Goal: Navigation & Orientation: Find specific page/section

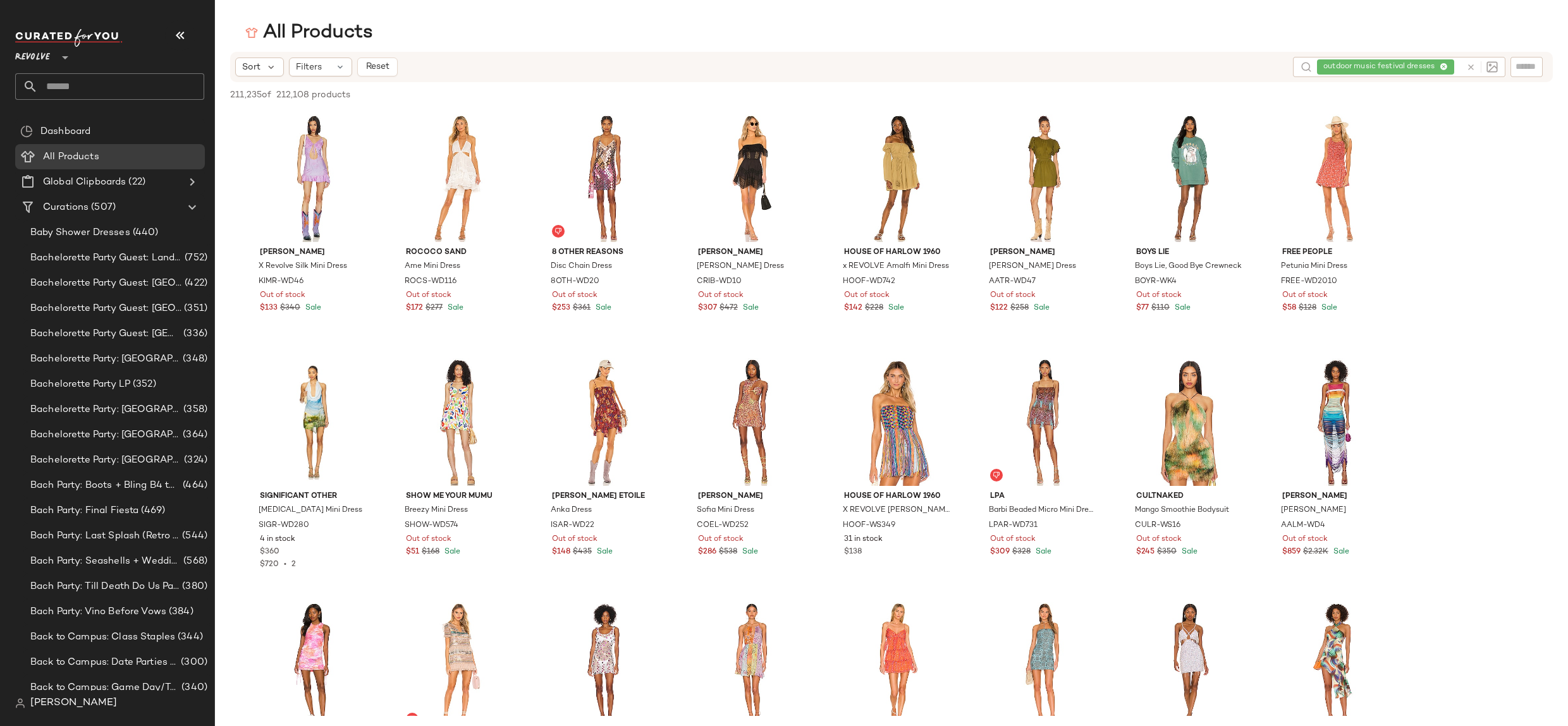
scroll to position [5567, 0]
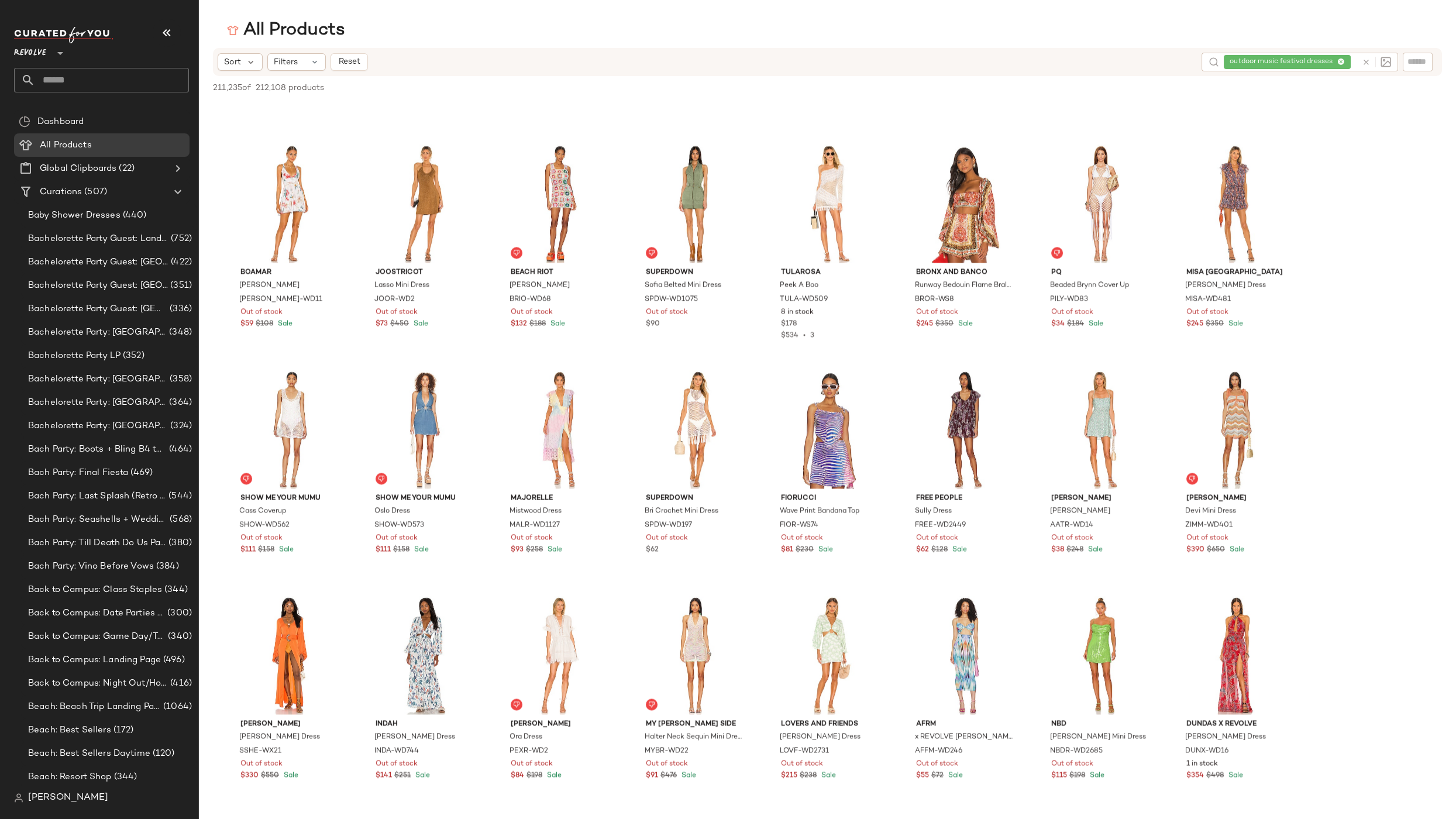
click at [1339, 61] on div "outdoor music festival dresses" at bounding box center [1290, 62] width 133 height 18
click at [1311, 62] on icon at bounding box center [1308, 62] width 8 height 8
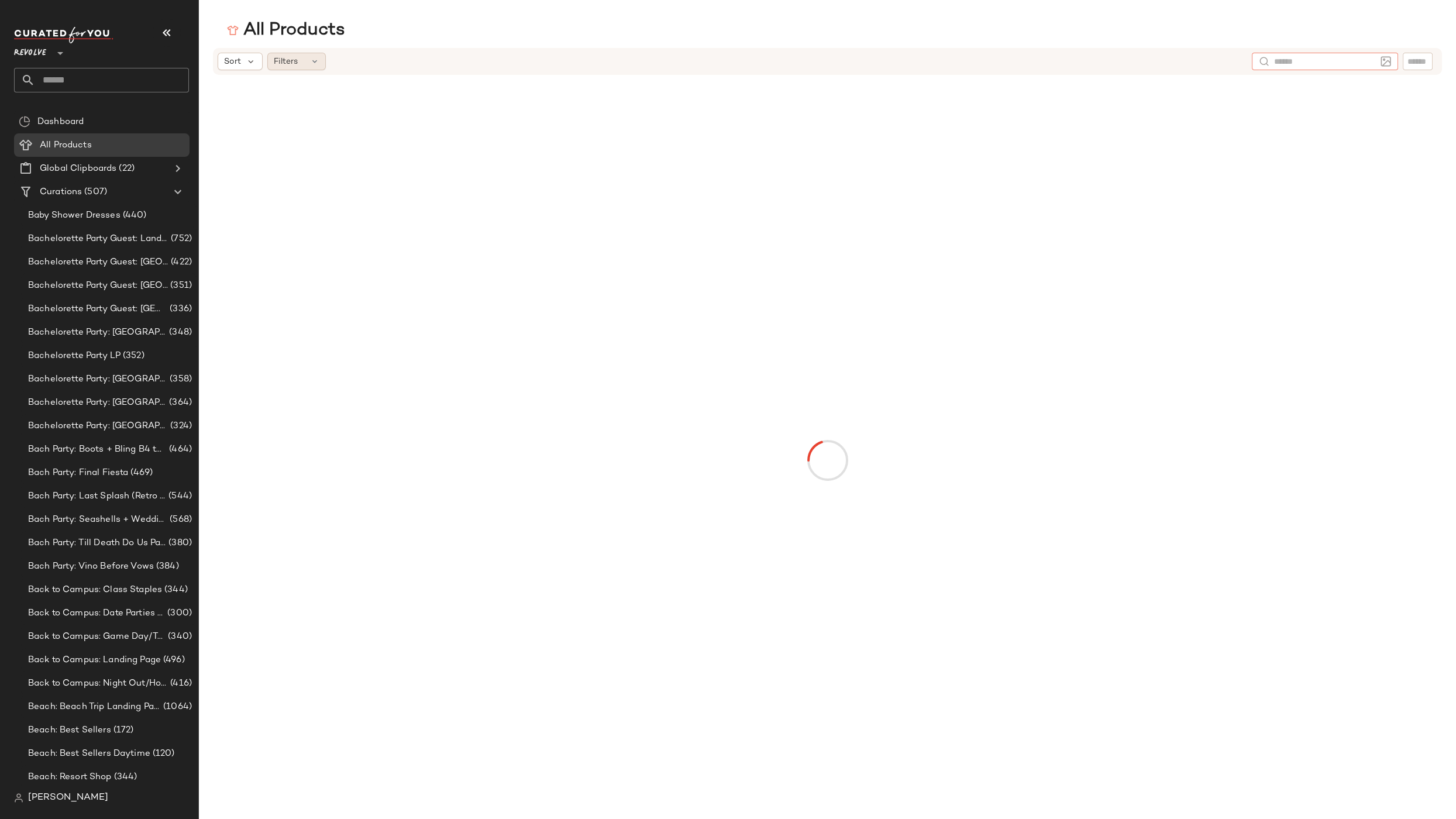
click at [293, 62] on span "Filters" at bounding box center [286, 62] width 24 height 12
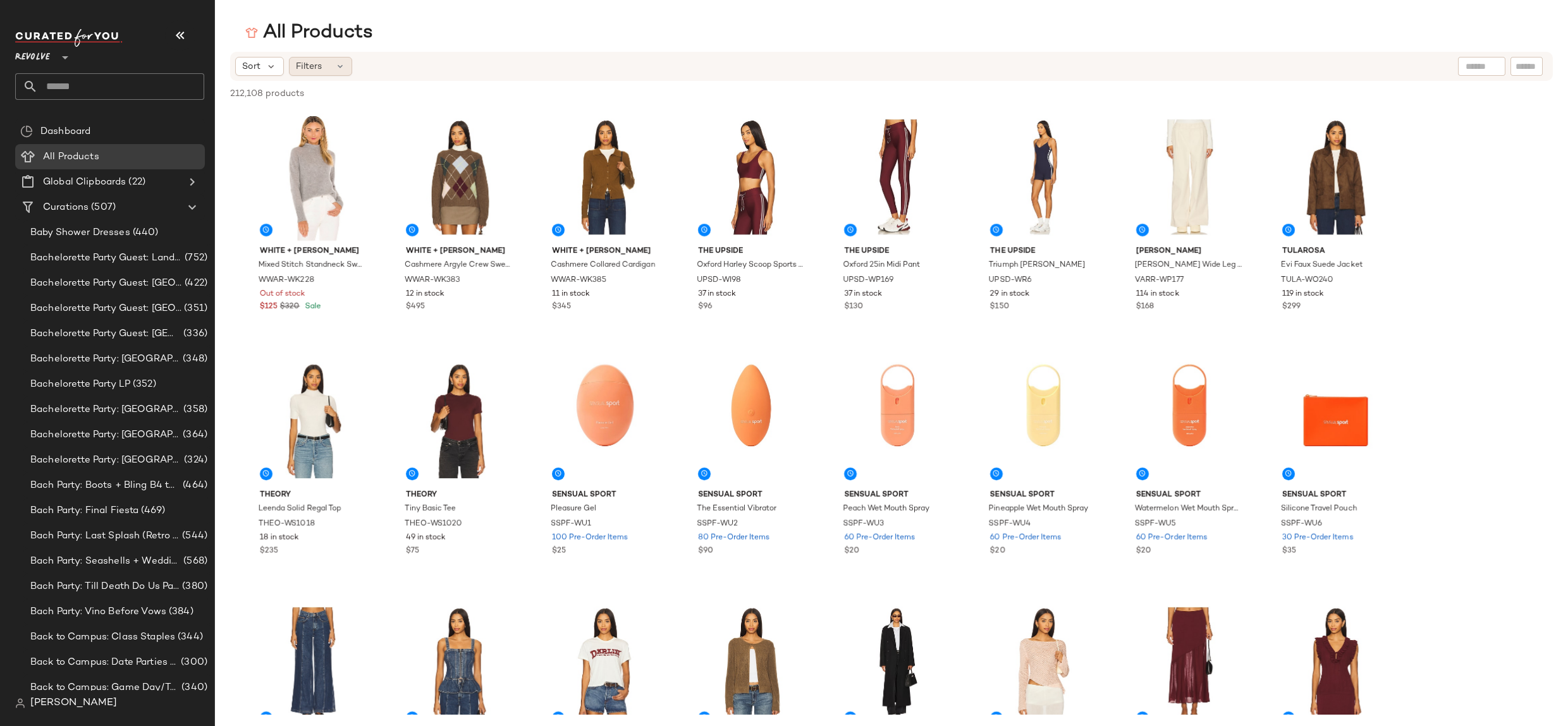
click at [332, 68] on div "Filters" at bounding box center [320, 66] width 63 height 19
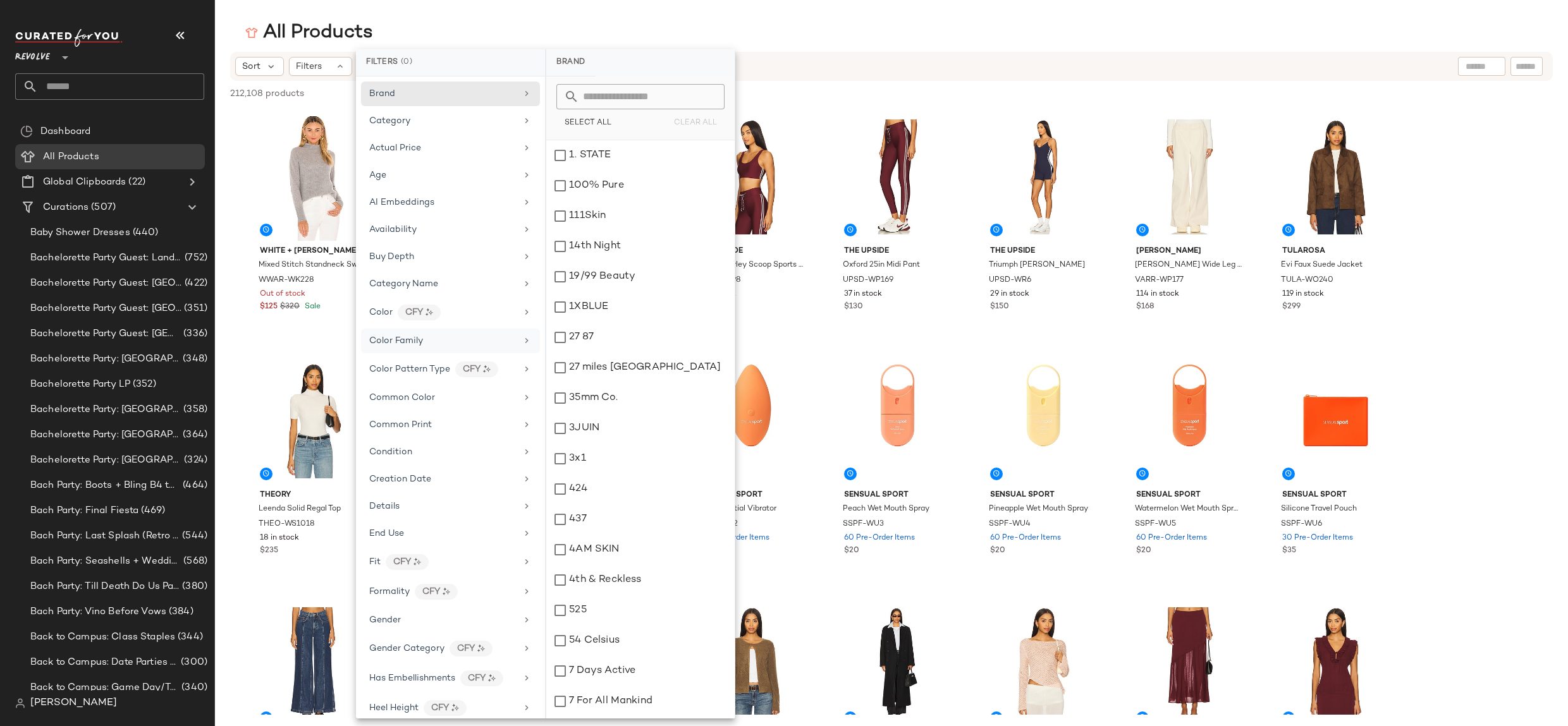
click at [486, 336] on div "Color Family" at bounding box center [442, 341] width 147 height 13
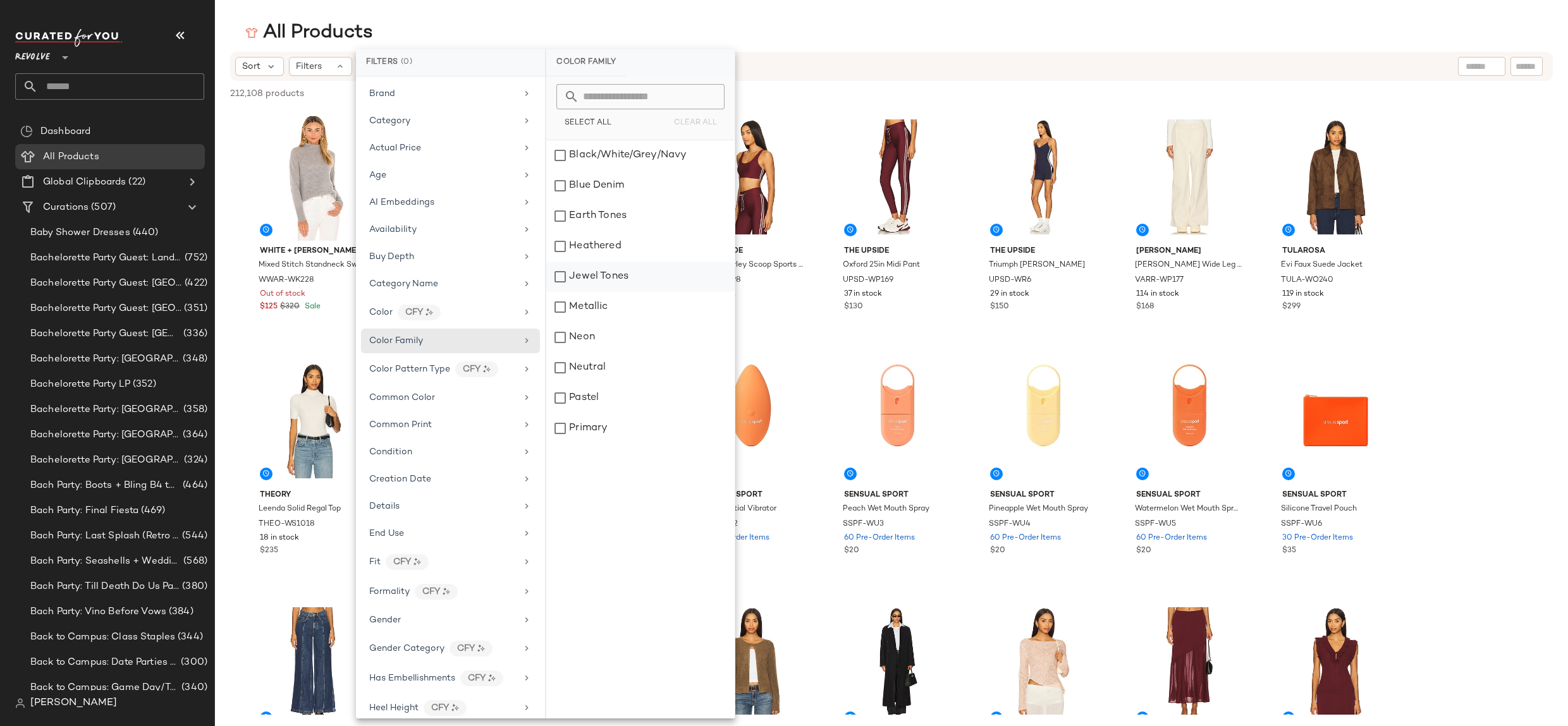
click at [601, 292] on div "Jewel Tones" at bounding box center [640, 307] width 188 height 31
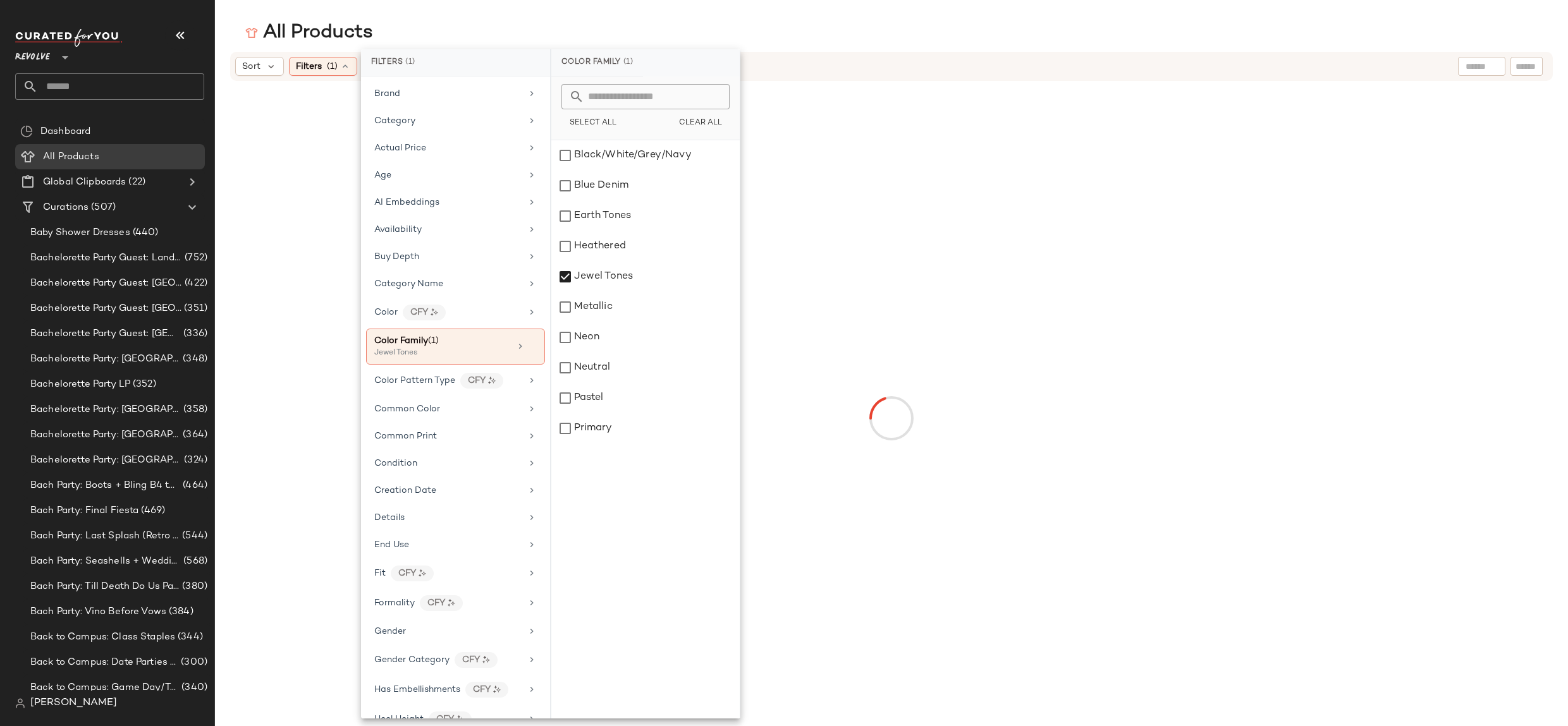
click at [883, 55] on div "Sort Filters (1) Reset" at bounding box center [891, 66] width 1322 height 29
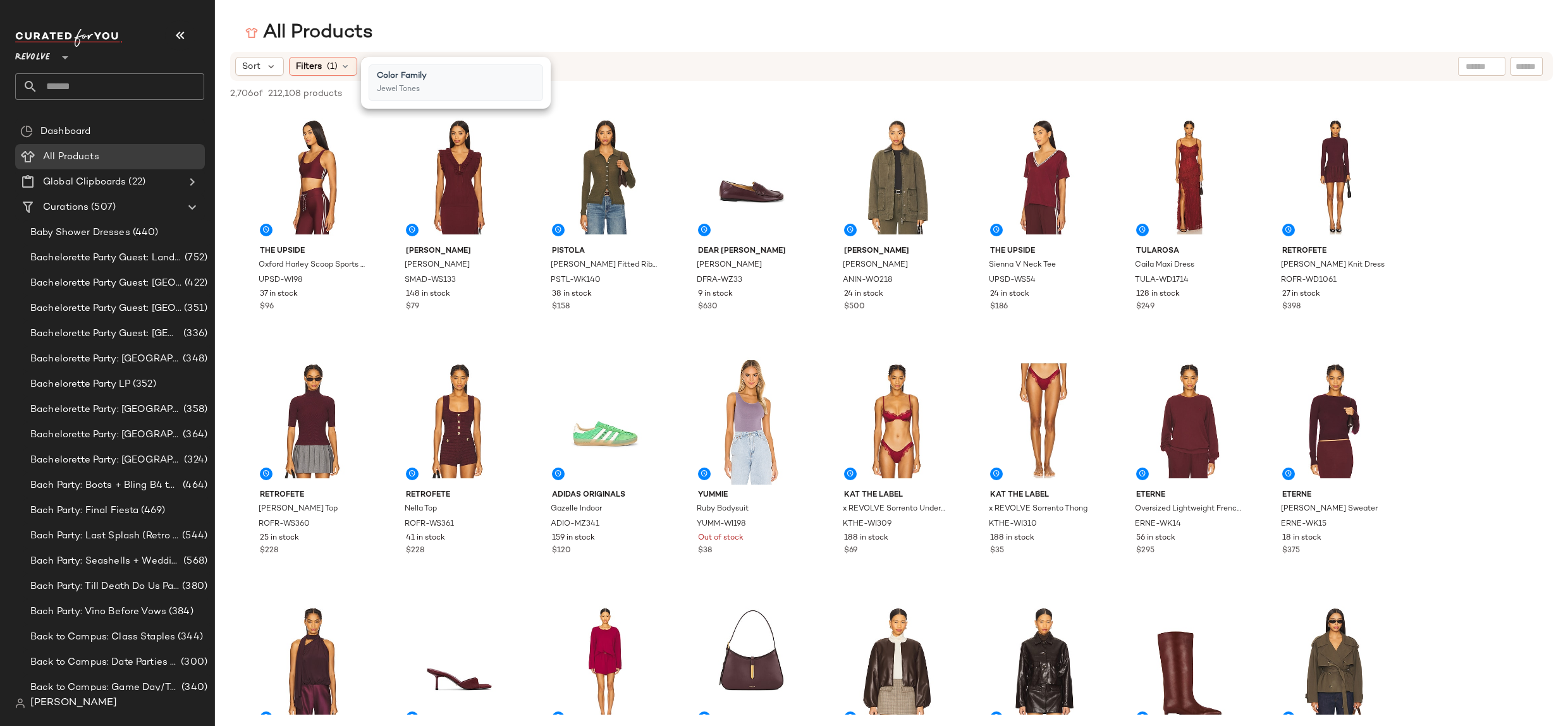
click at [1495, 65] on div at bounding box center [1481, 66] width 48 height 19
click at [1398, 66] on input "text" at bounding box center [1426, 67] width 110 height 13
type input "**********"
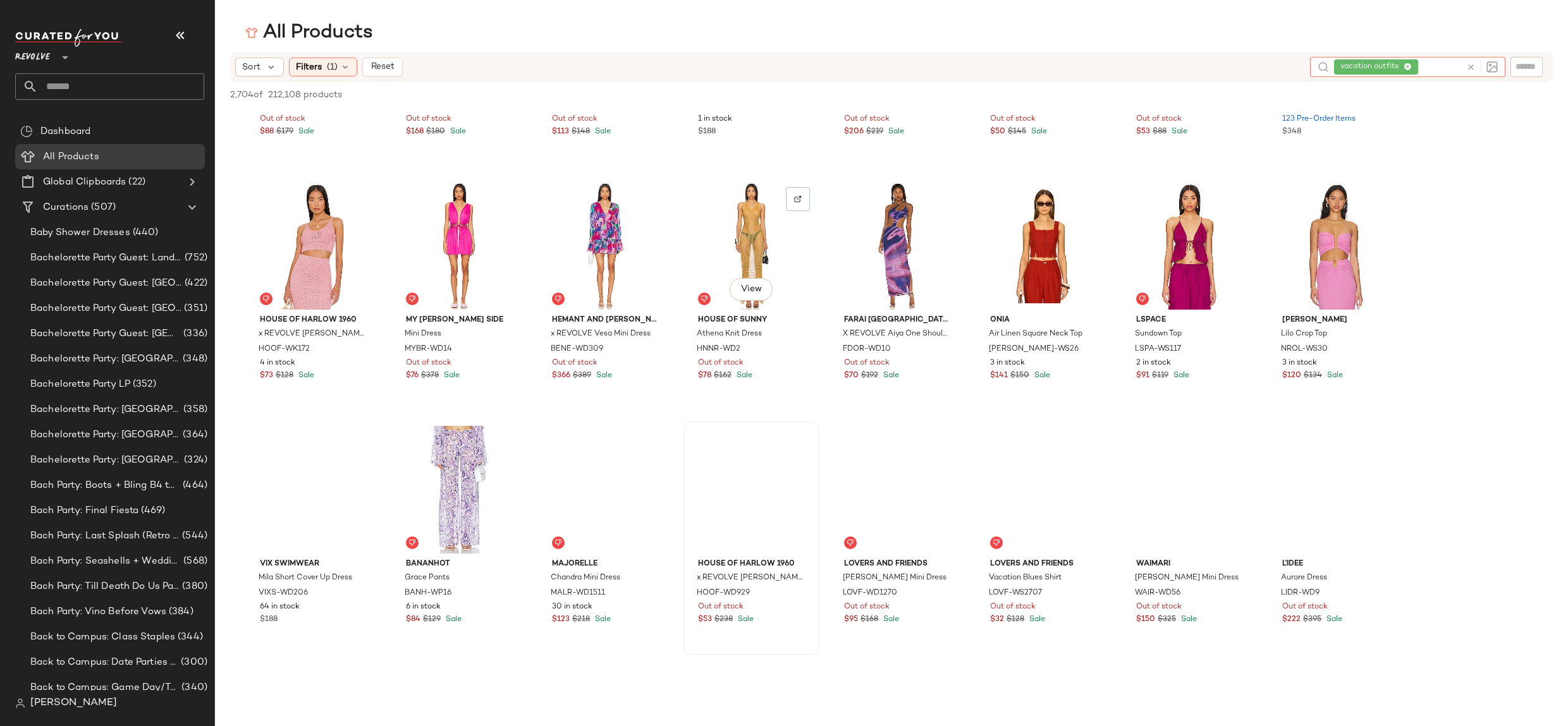
scroll to position [1043, 0]
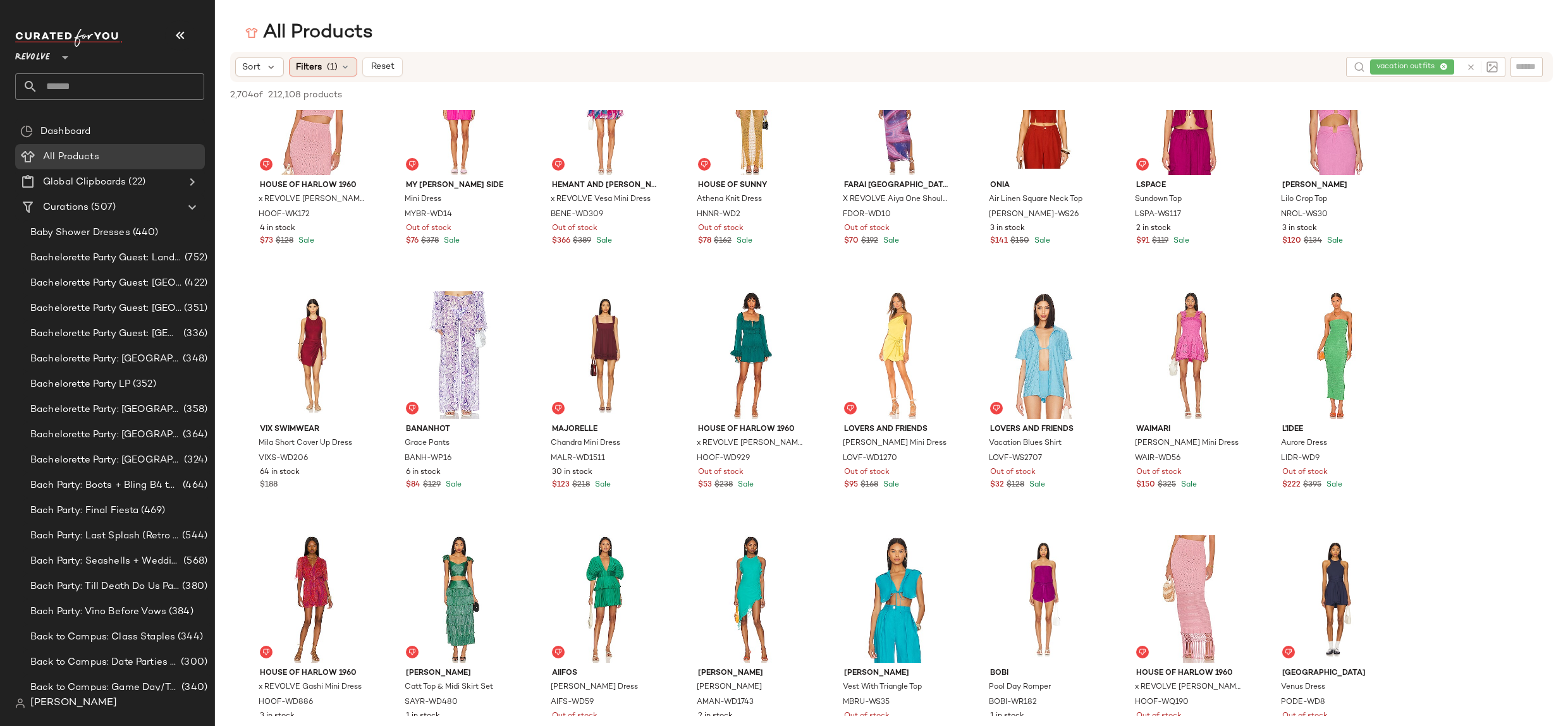
click at [331, 62] on span "(1)" at bounding box center [332, 67] width 11 height 13
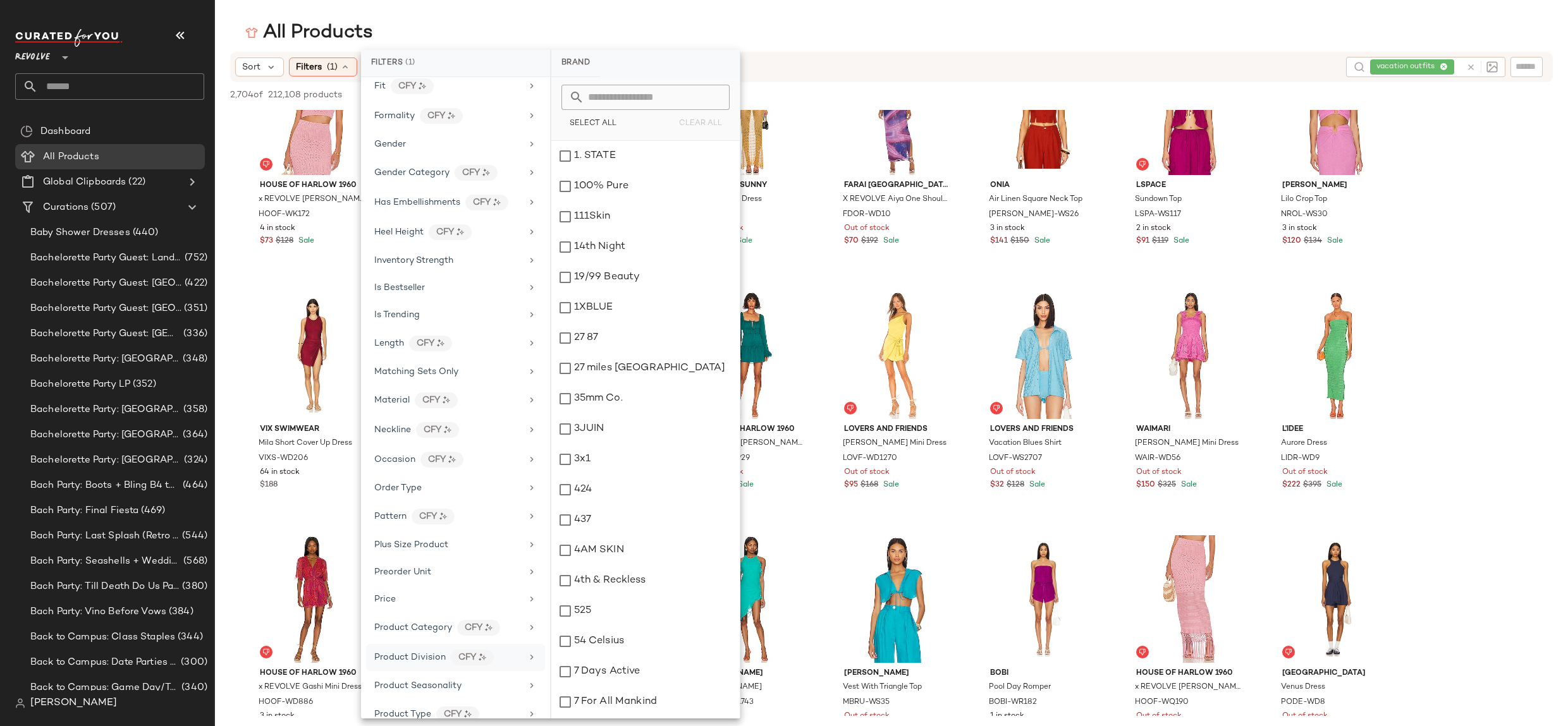
scroll to position [810, 0]
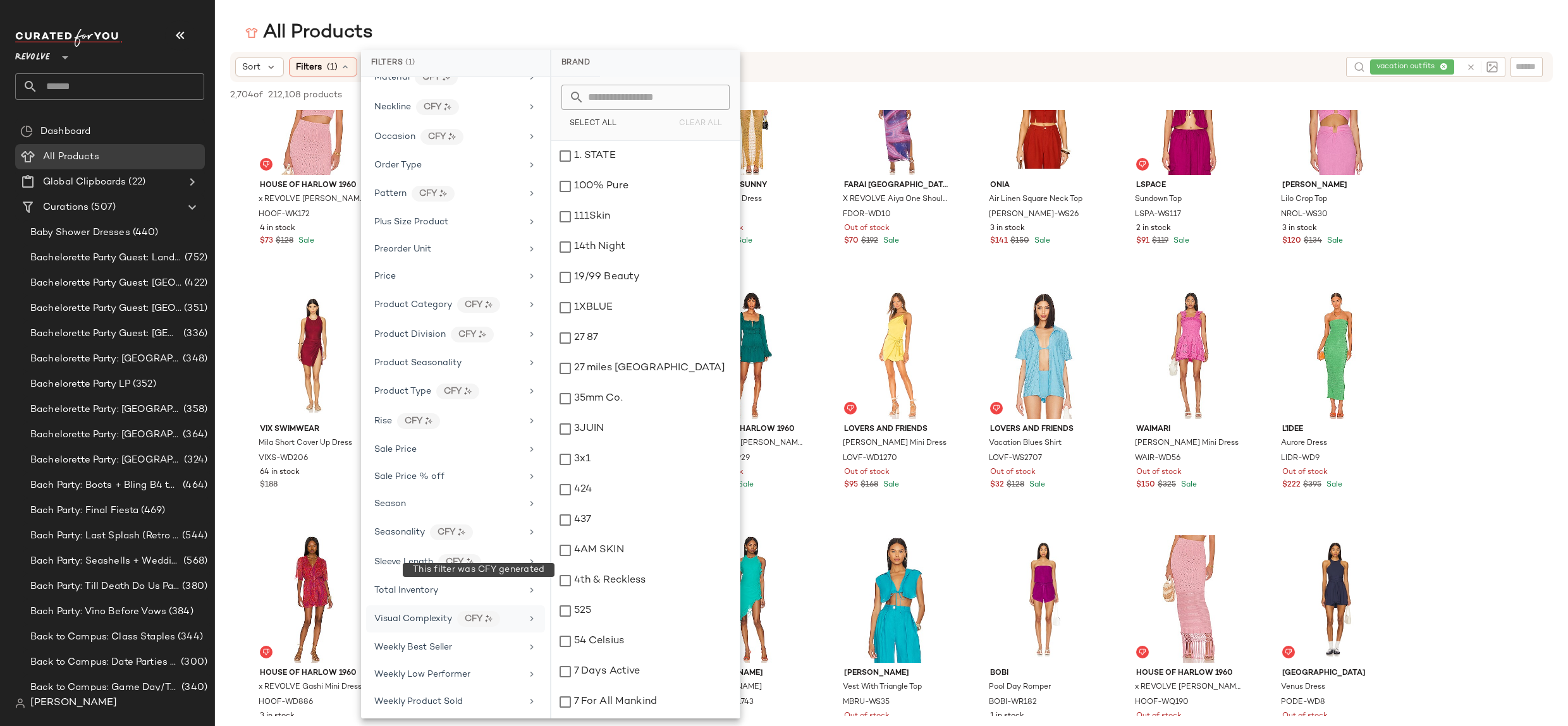
click at [460, 611] on div "CFY" at bounding box center [479, 619] width 43 height 16
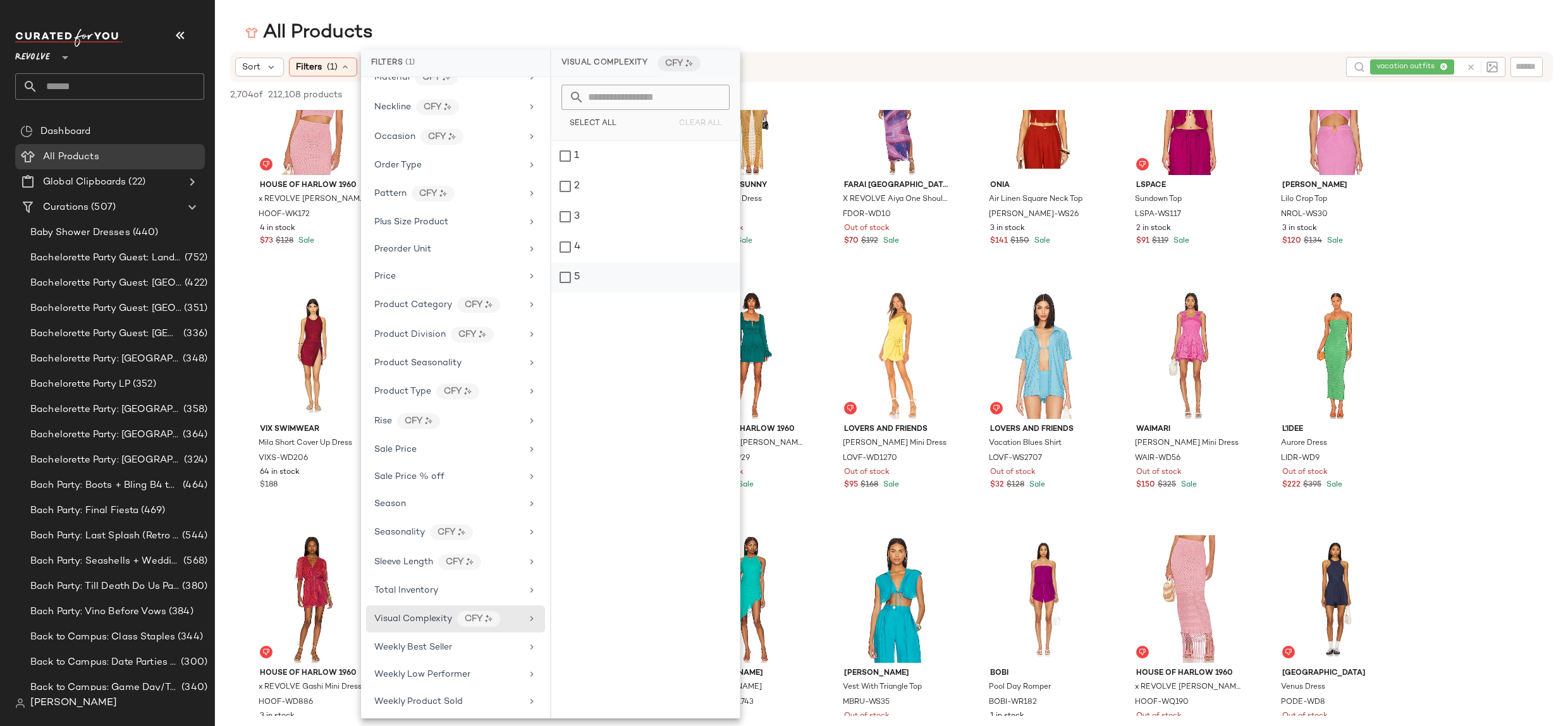
click at [601, 271] on div "5" at bounding box center [645, 277] width 188 height 31
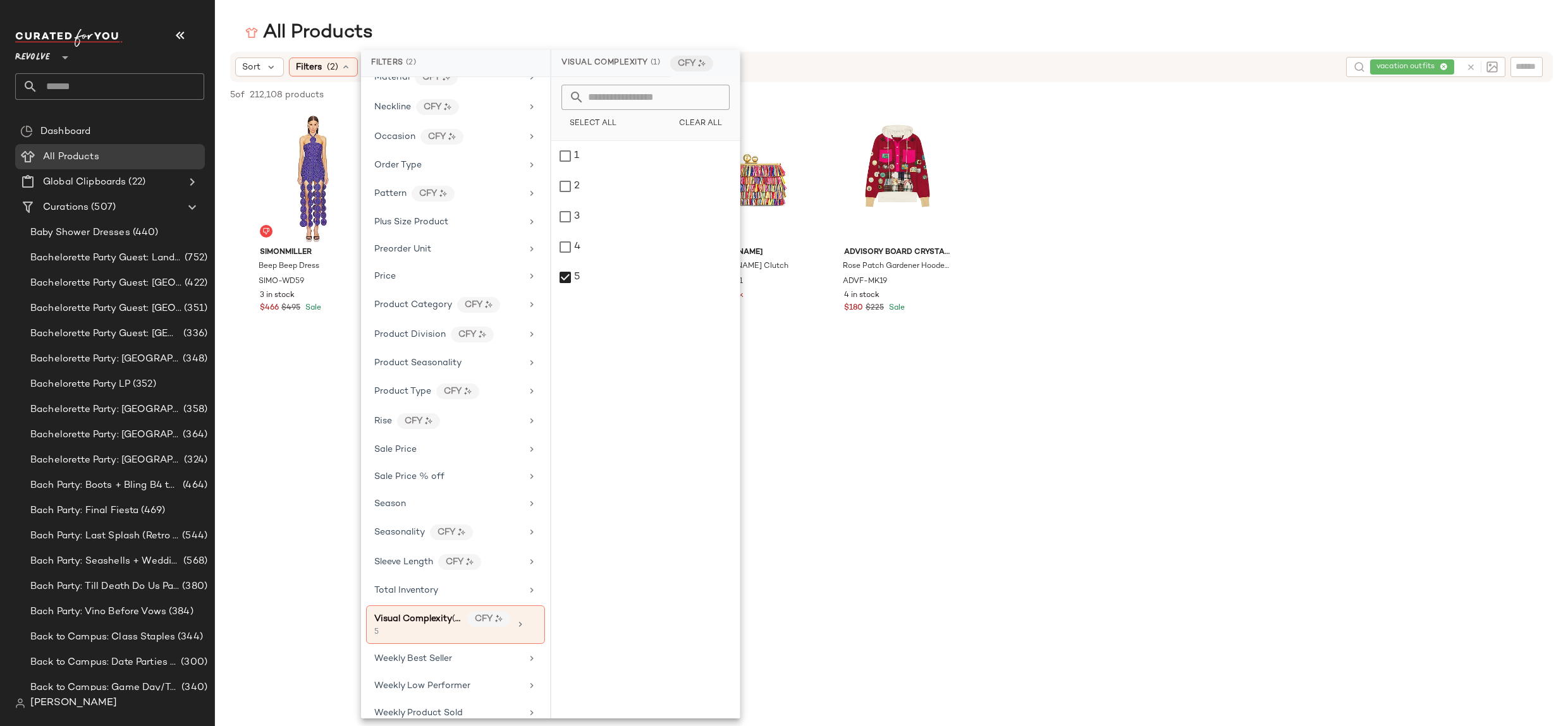
click at [1478, 440] on div at bounding box center [891, 466] width 1353 height 244
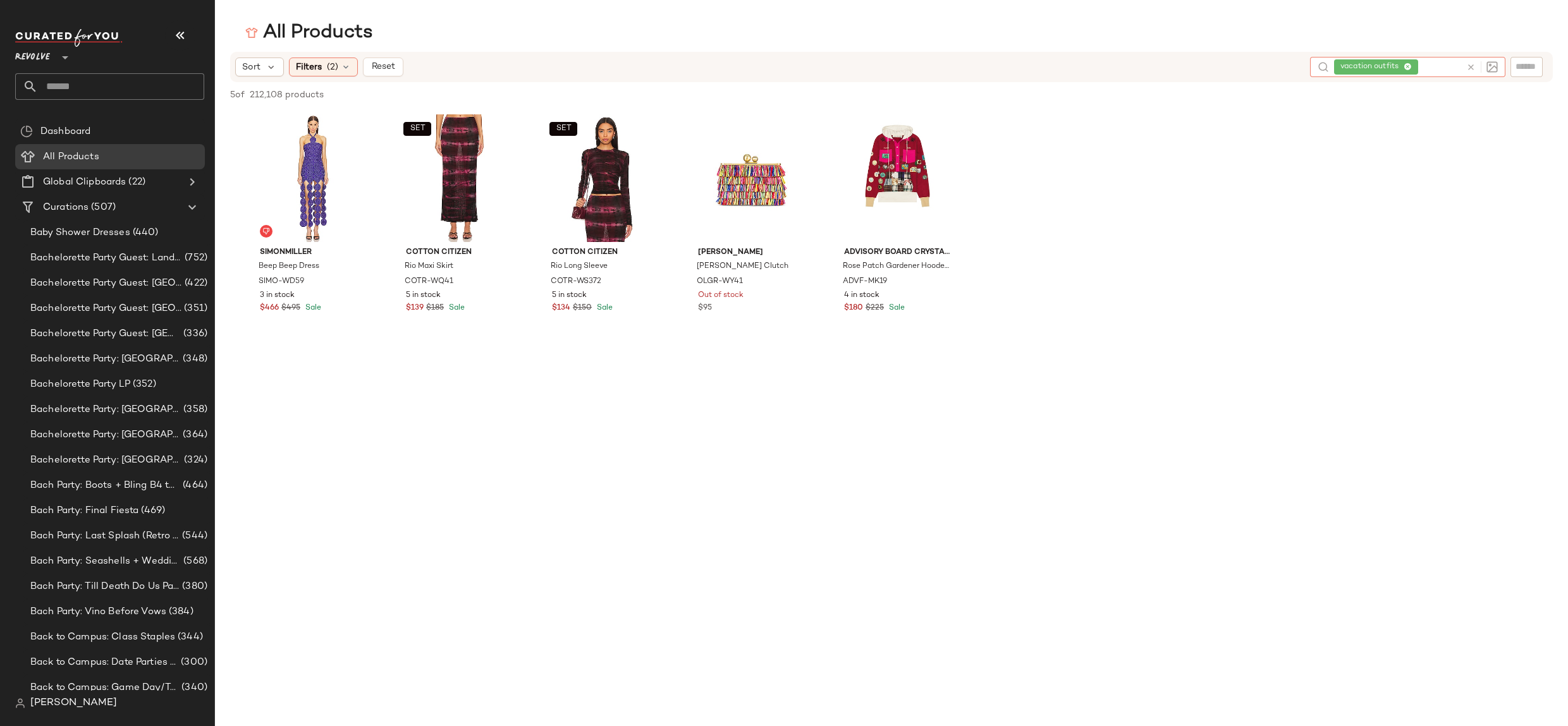
click at [1443, 65] on div "vacation outfits" at bounding box center [1397, 67] width 127 height 20
click at [1408, 65] on icon at bounding box center [1408, 67] width 9 height 9
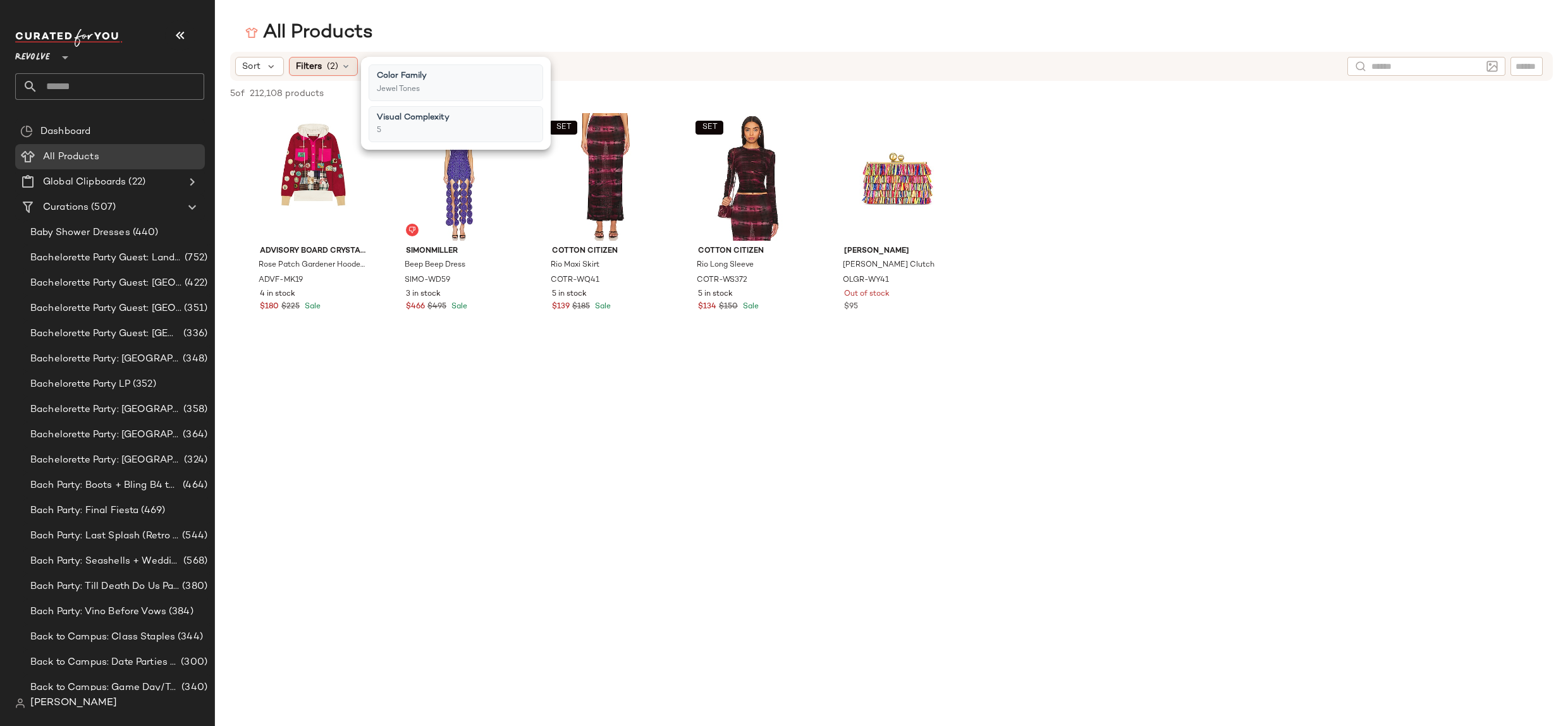
click at [327, 67] on span "(2)" at bounding box center [332, 67] width 11 height 13
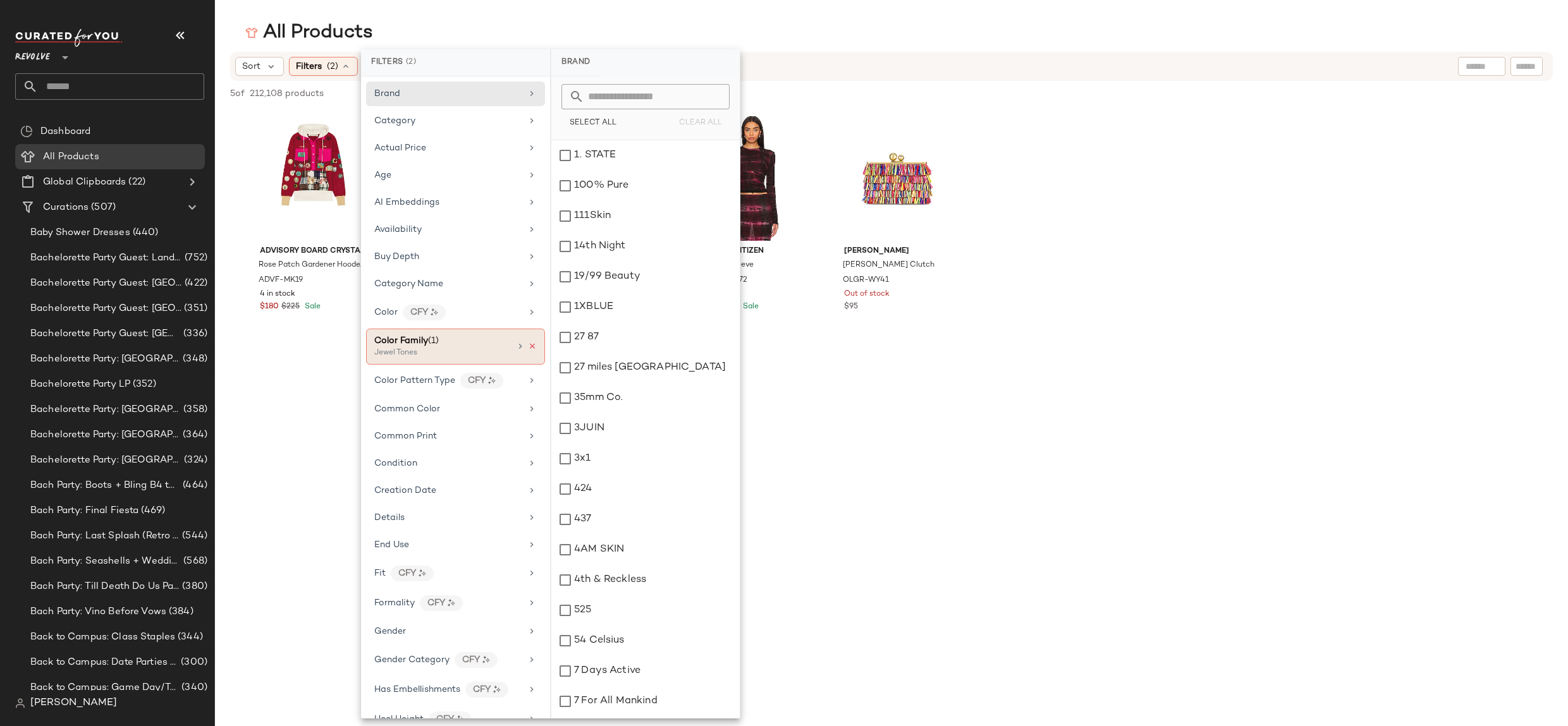
click at [528, 342] on icon at bounding box center [532, 346] width 9 height 9
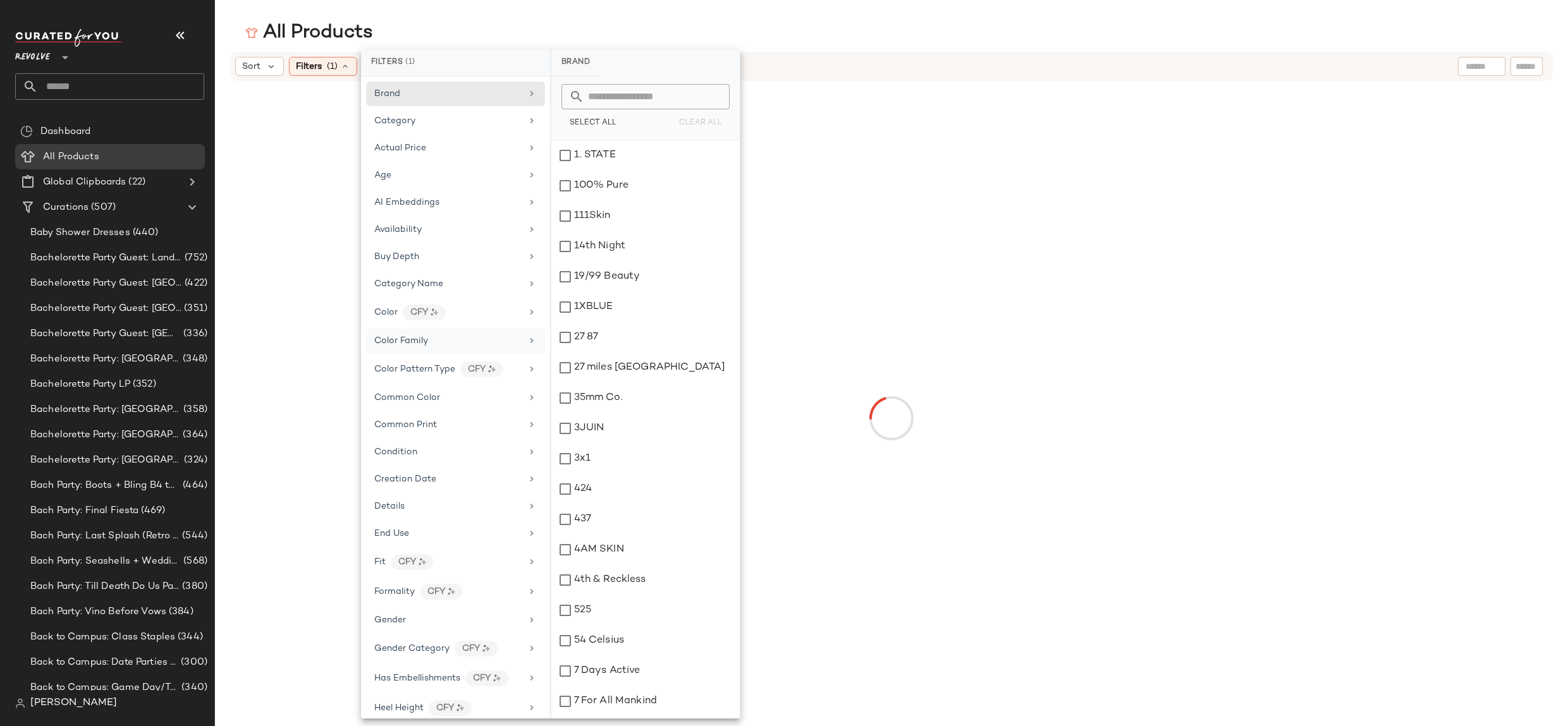
click at [505, 334] on div "Color Family" at bounding box center [447, 341] width 147 height 13
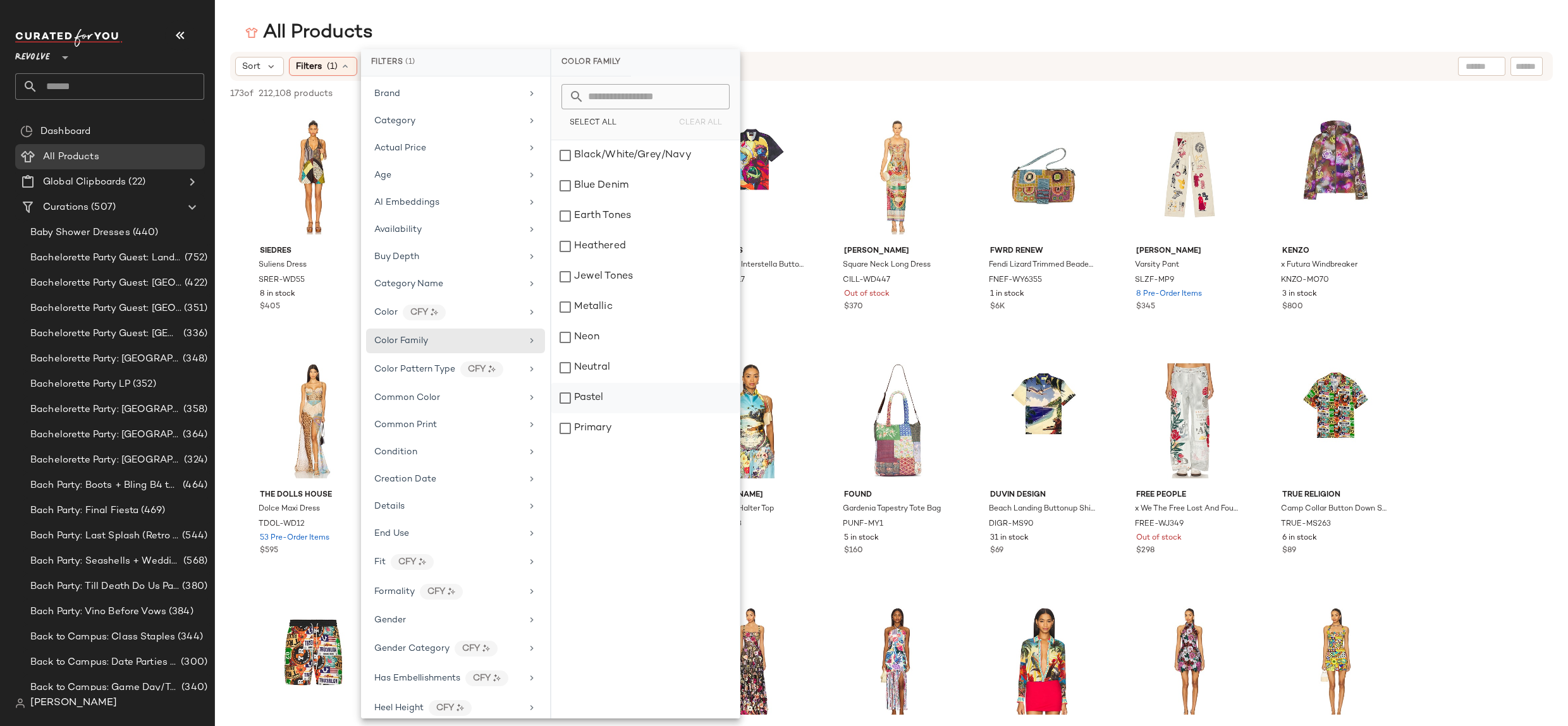
click at [581, 413] on div "Pastel" at bounding box center [645, 428] width 188 height 31
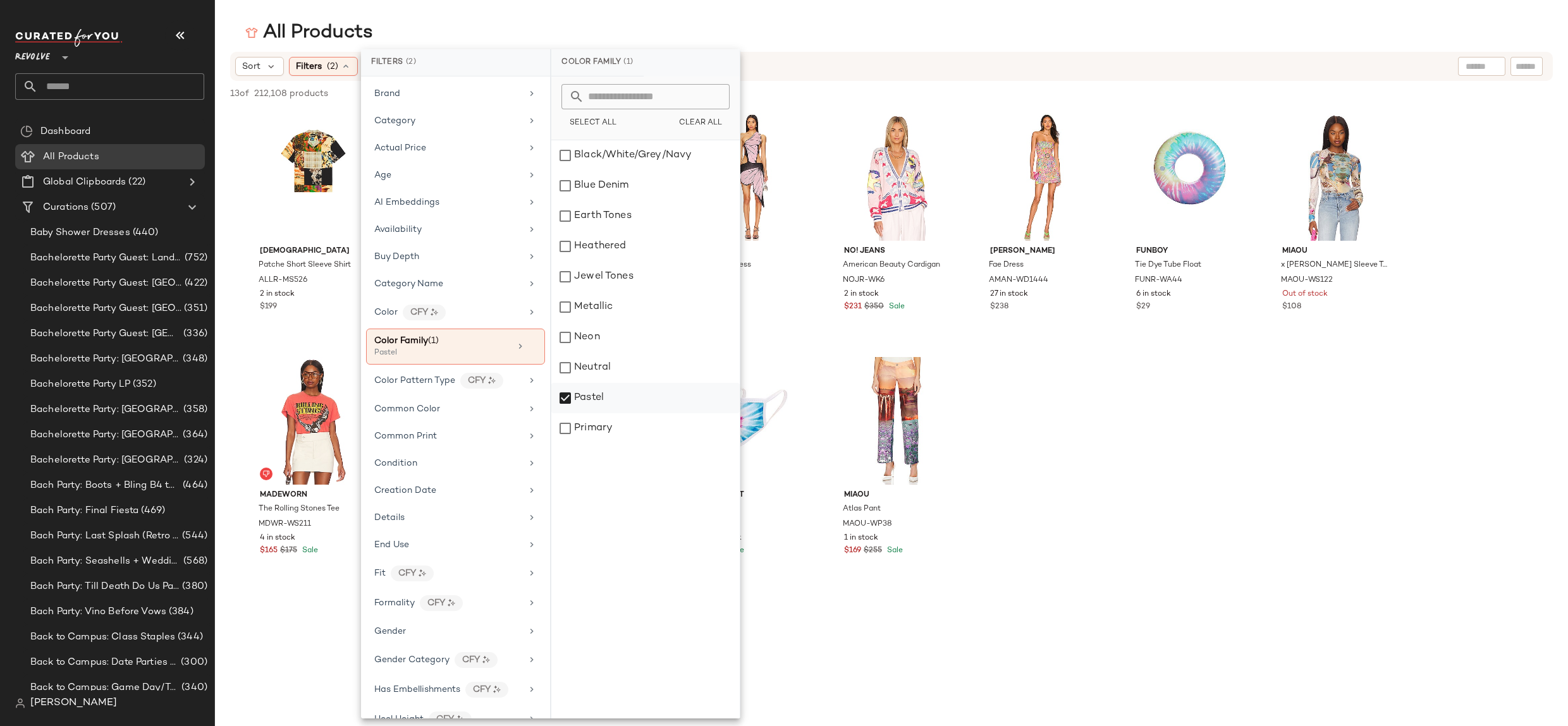
click at [581, 413] on div "Pastel" at bounding box center [645, 428] width 188 height 31
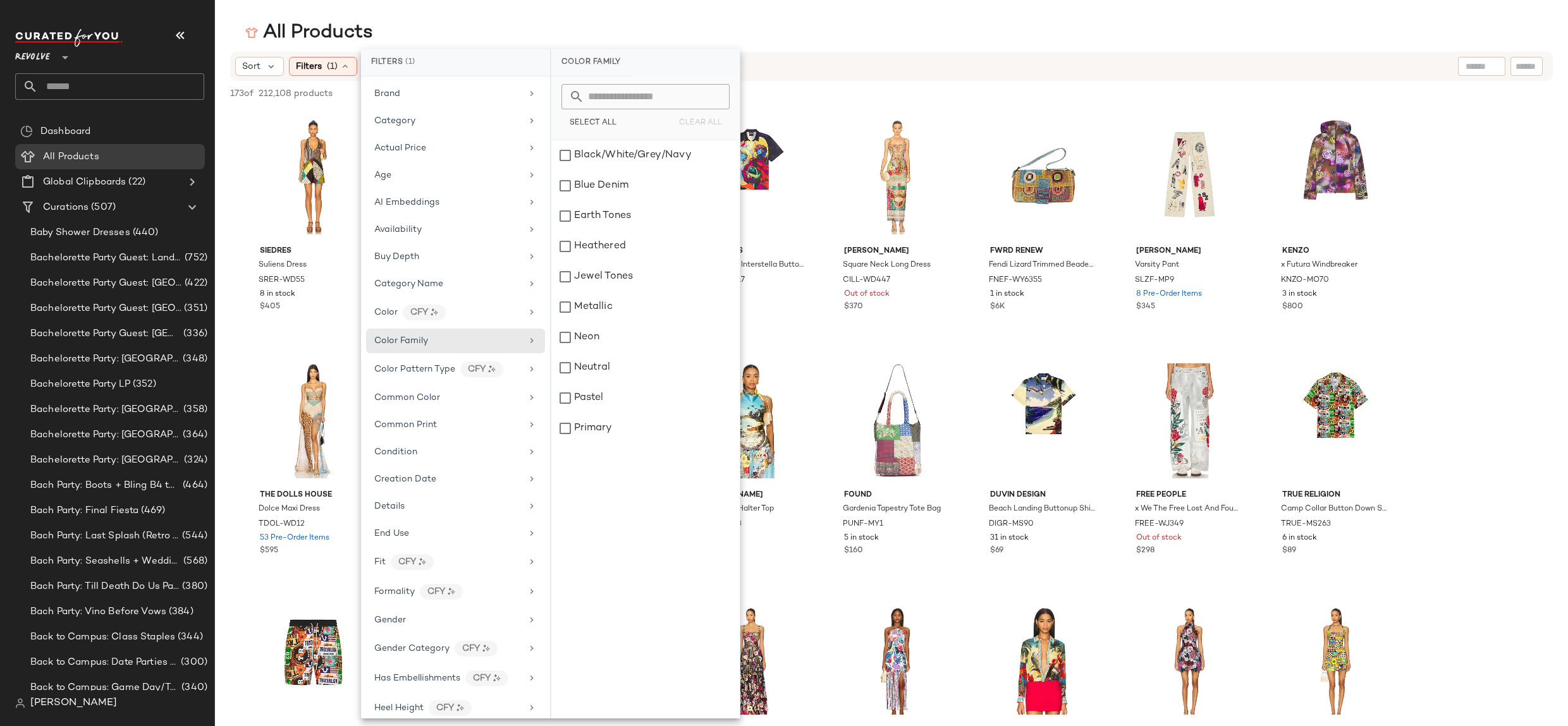
click at [1474, 70] on input "text" at bounding box center [1481, 67] width 32 height 13
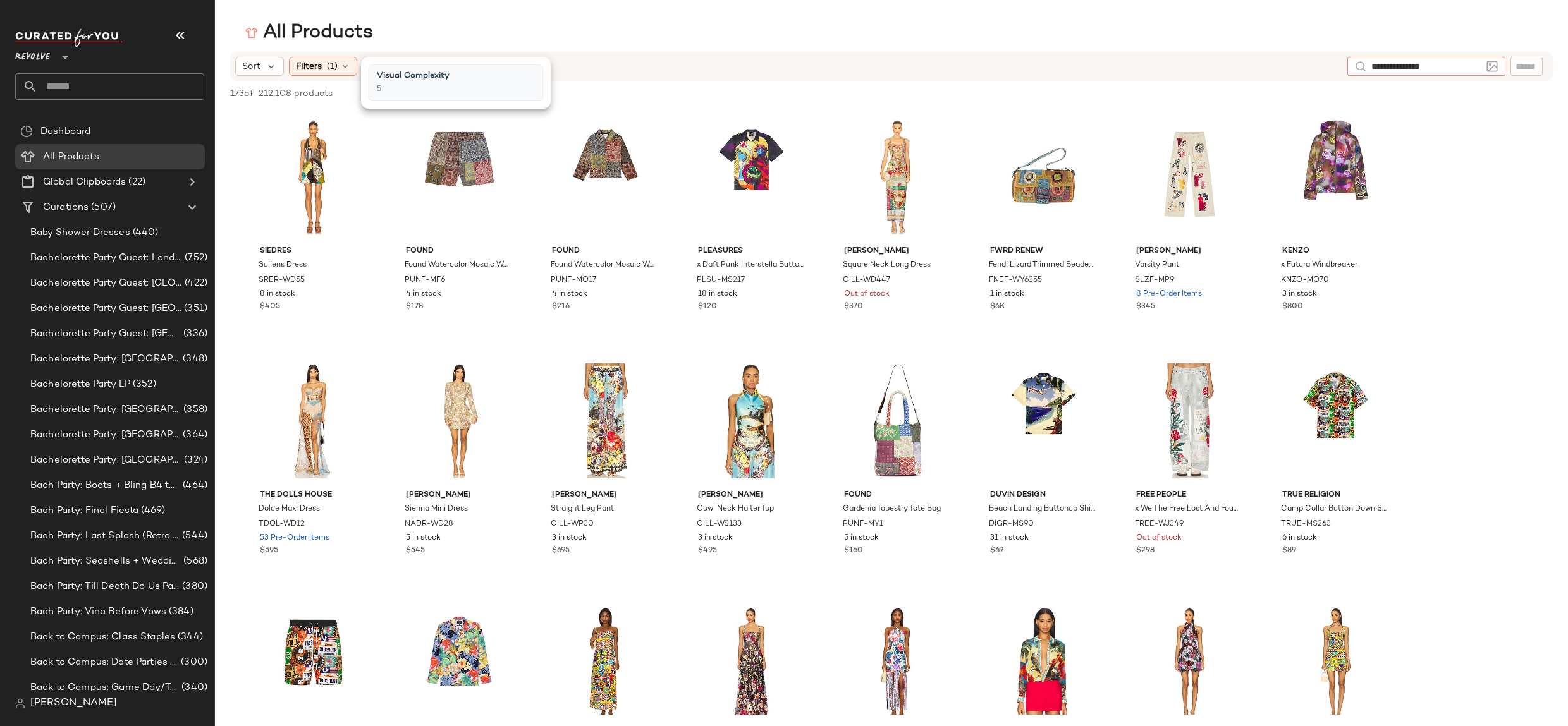
type input "**********"
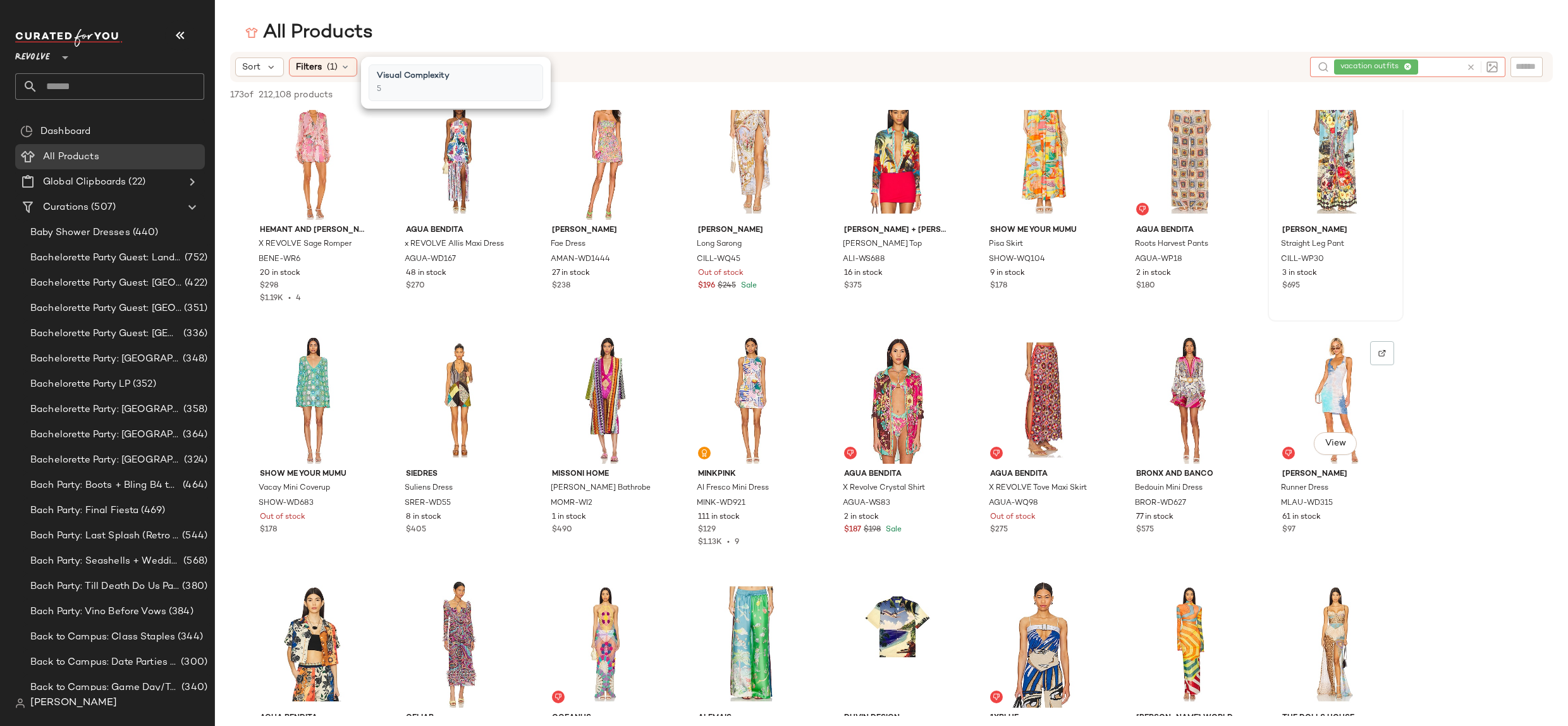
scroll to position [274, 0]
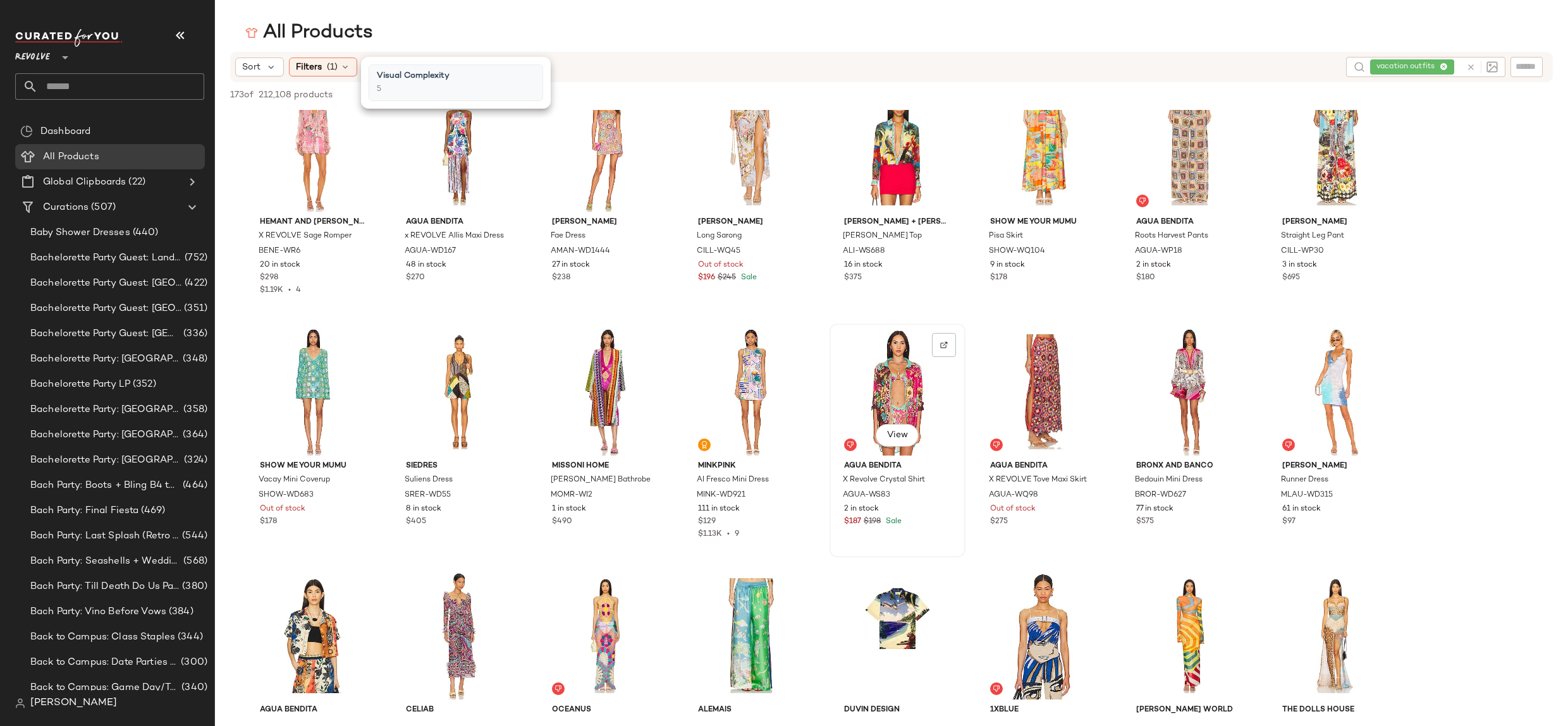
click at [886, 375] on div "View" at bounding box center [897, 392] width 127 height 128
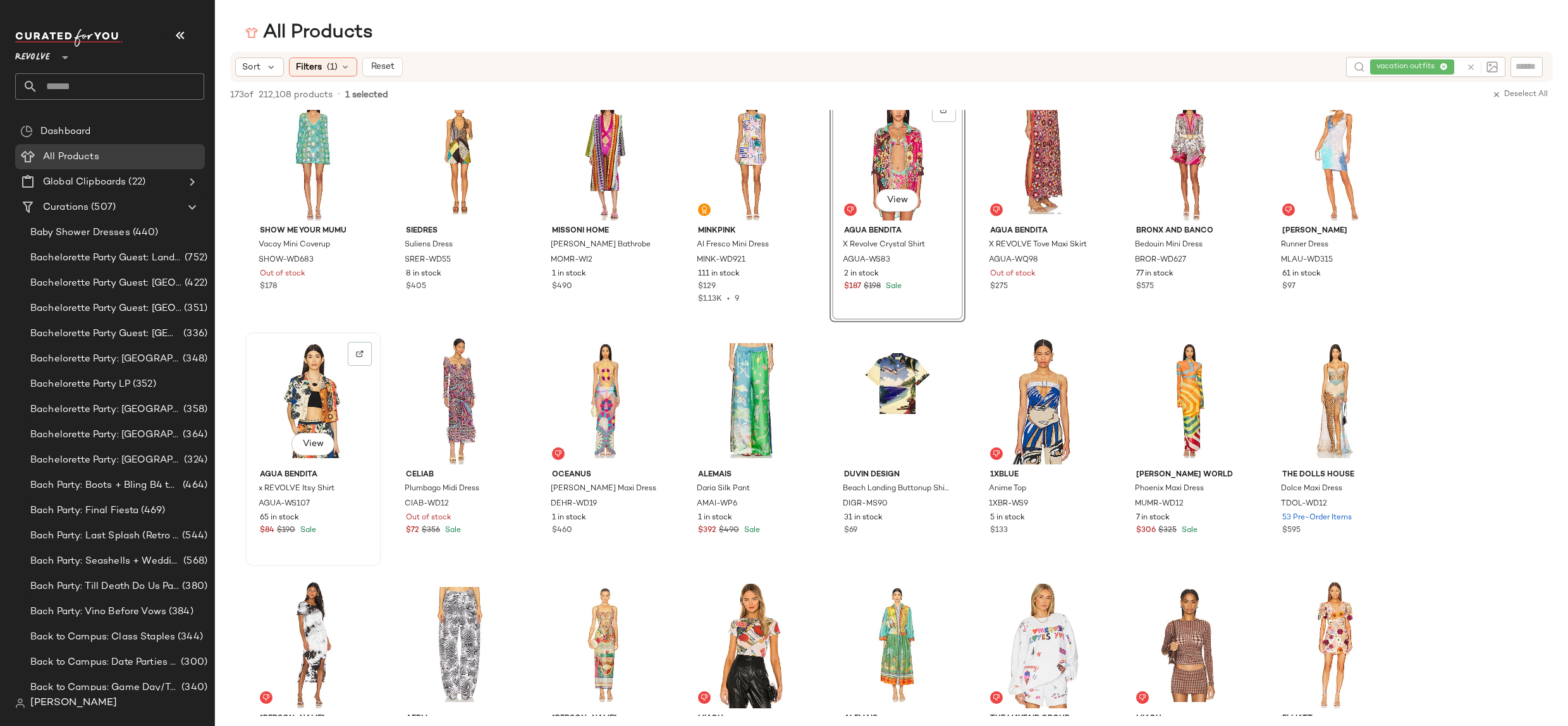
click at [313, 405] on div "View" at bounding box center [313, 400] width 127 height 128
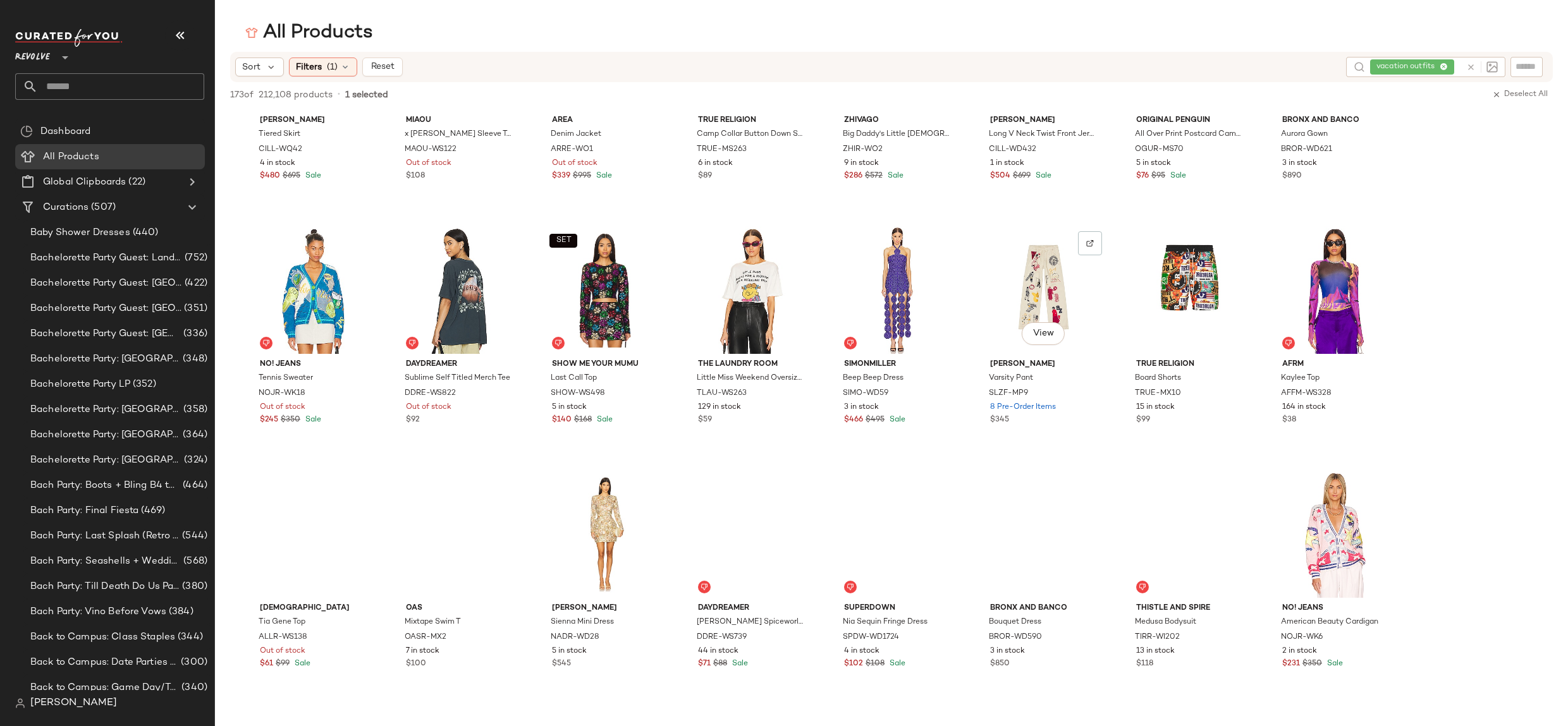
scroll to position [1723, 0]
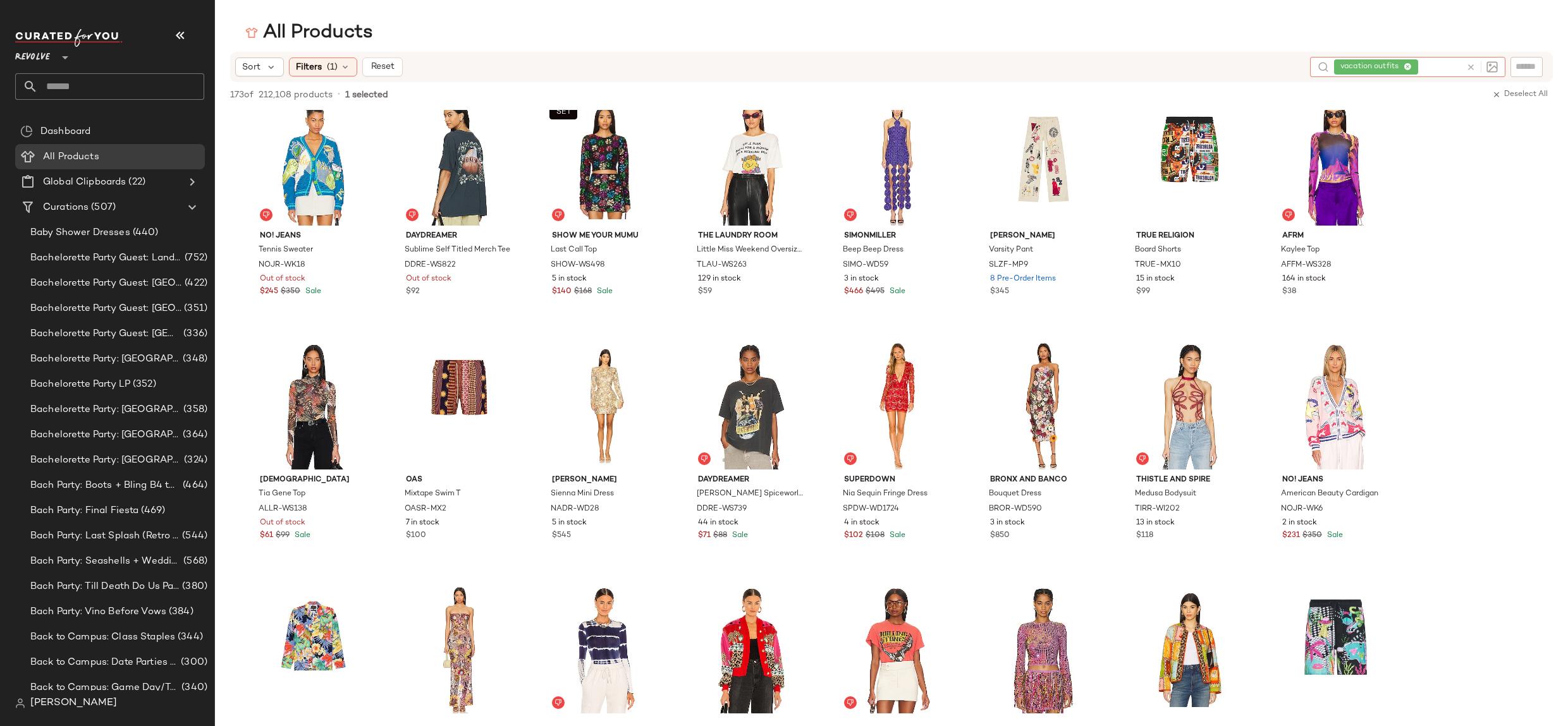
click at [1441, 65] on div "vacation outfits" at bounding box center [1397, 67] width 127 height 20
click at [1410, 65] on icon at bounding box center [1408, 67] width 9 height 9
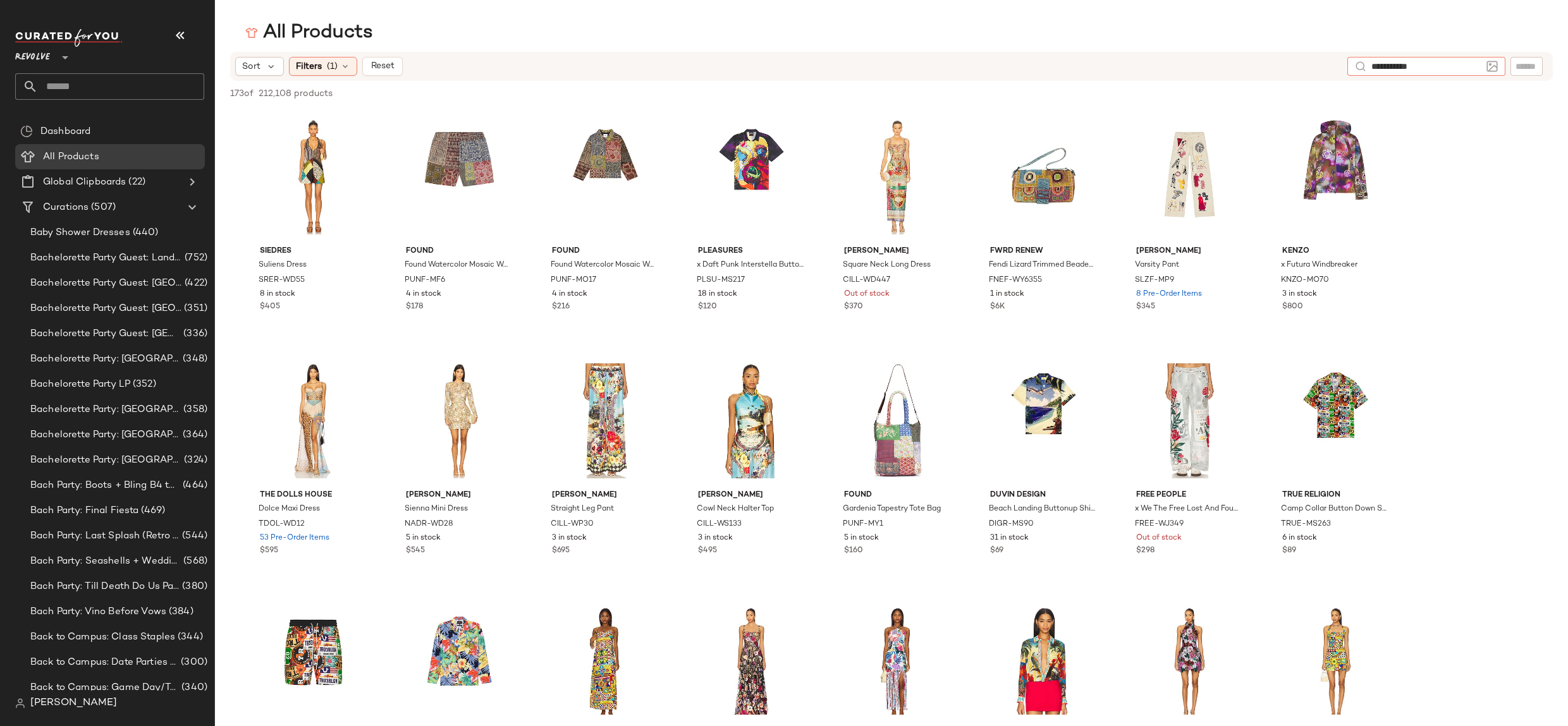
type input "**********"
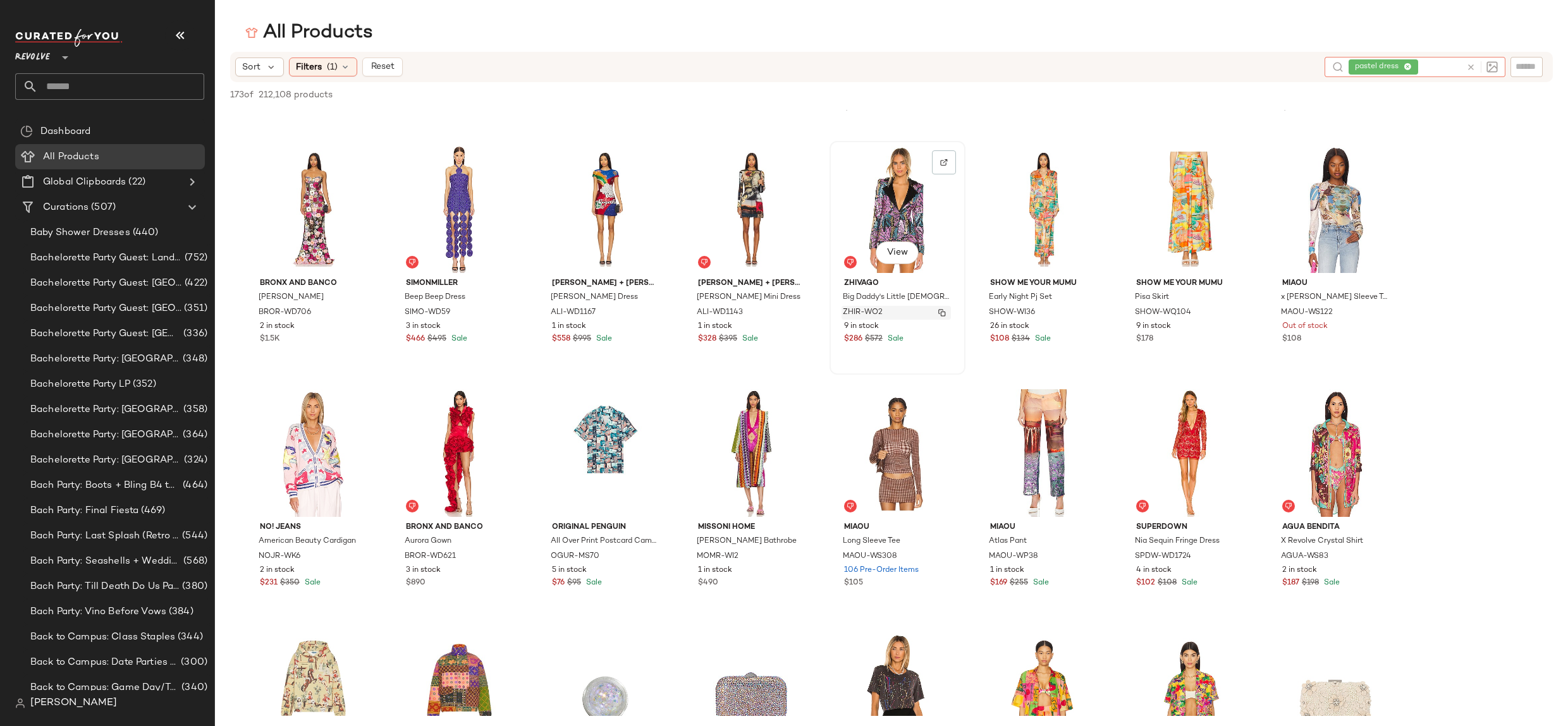
scroll to position [1431, 0]
click at [143, 309] on span "Bachelorette Party Guest: [GEOGRAPHIC_DATA]" at bounding box center [106, 309] width 151 height 14
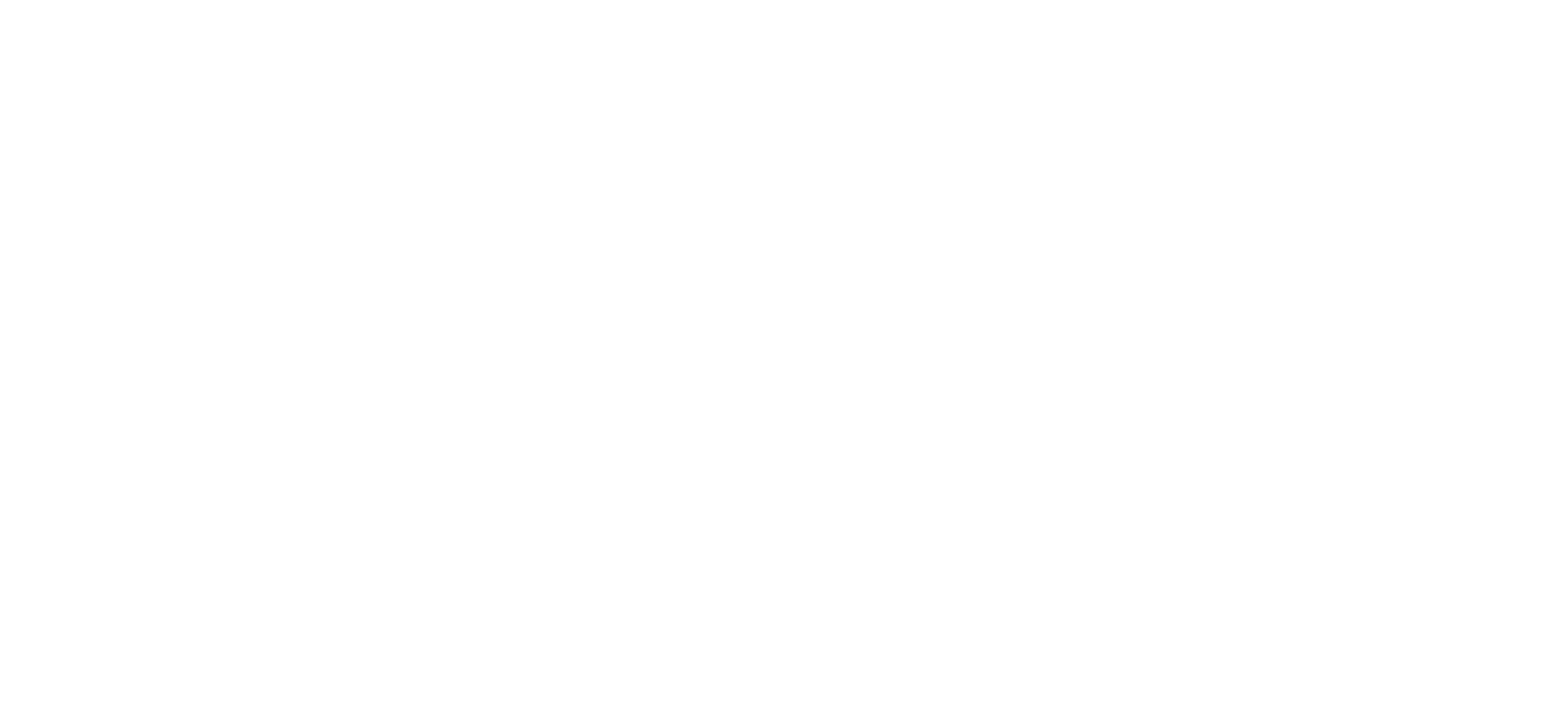
click at [1220, 0] on html at bounding box center [784, 0] width 1568 height 0
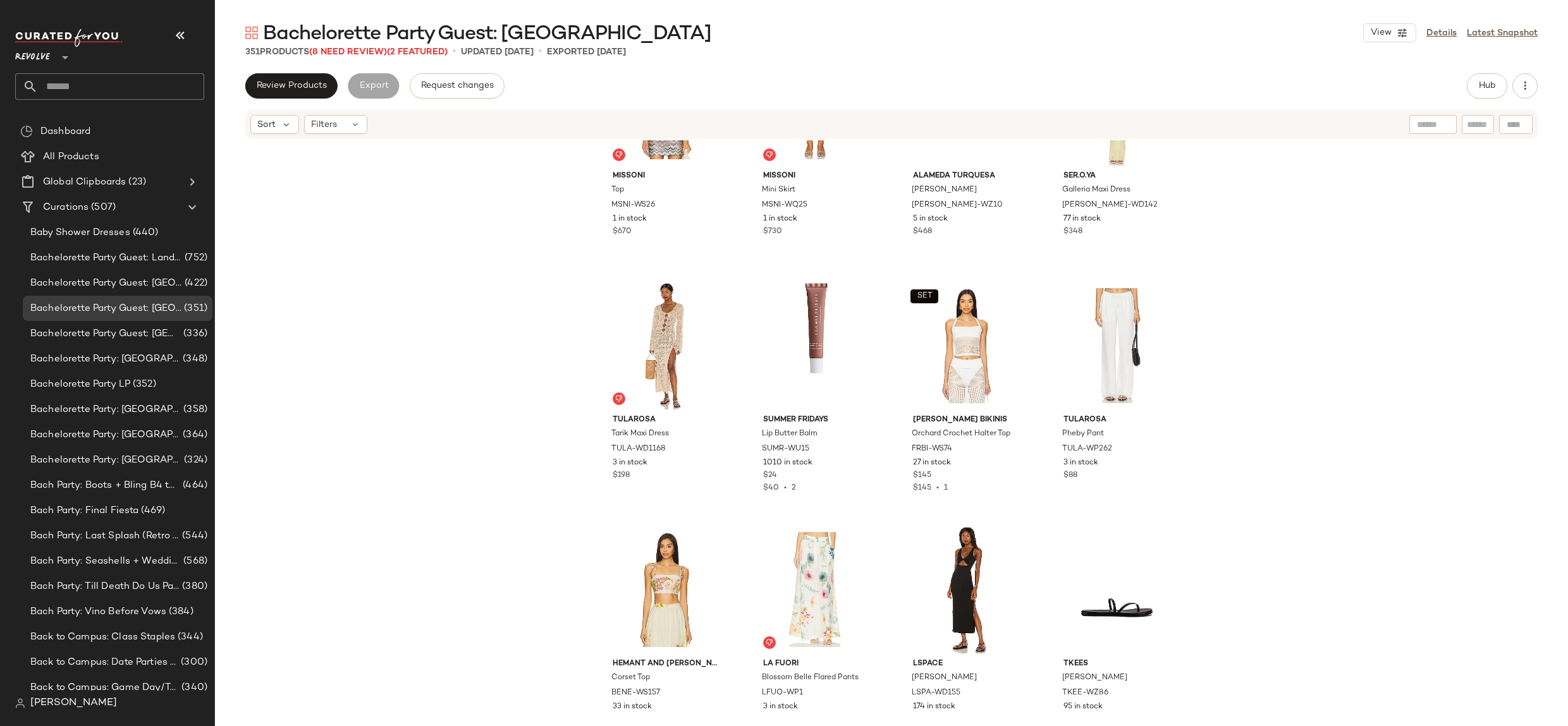
scroll to position [608, 0]
click at [106, 414] on span "Bachelorette Party: [GEOGRAPHIC_DATA]" at bounding box center [106, 409] width 151 height 14
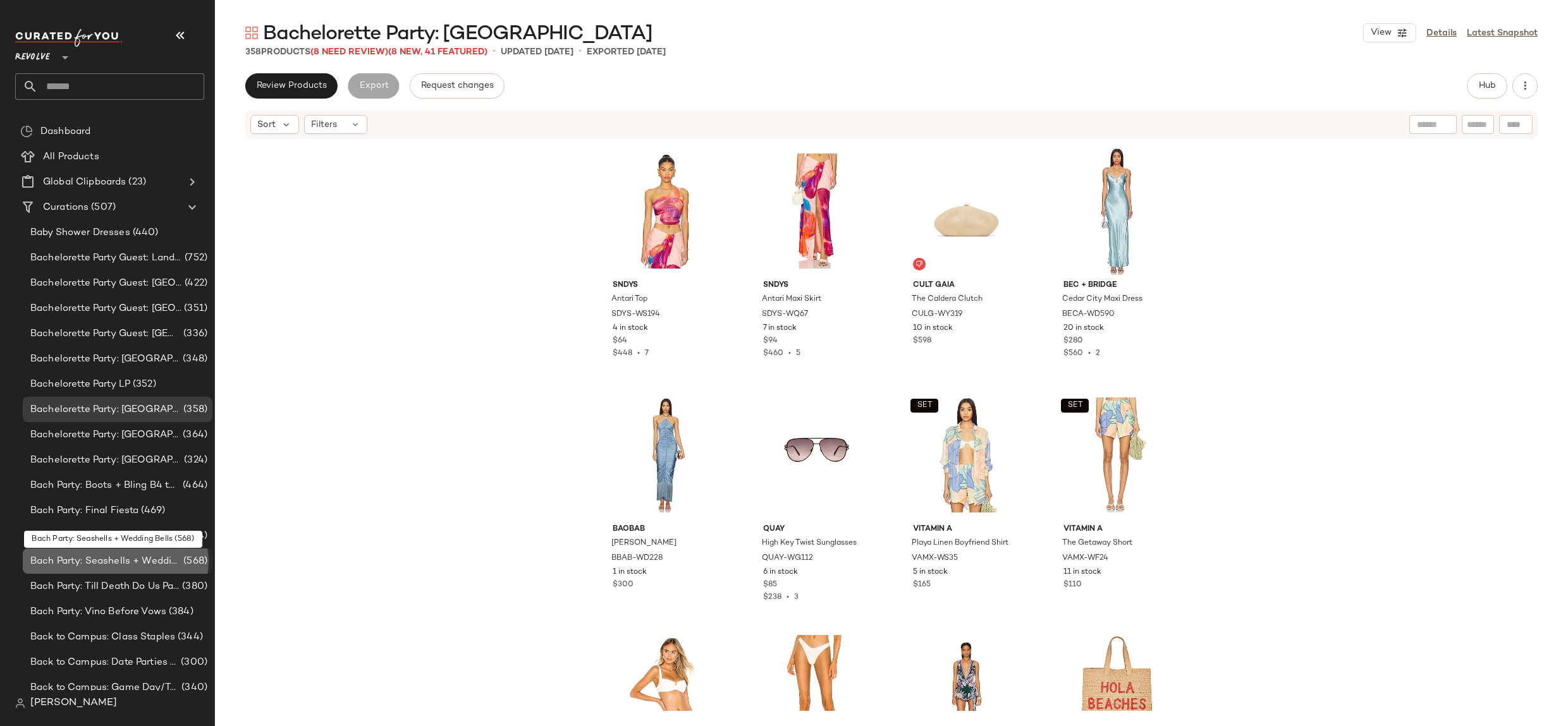
click at [153, 560] on span "Bach Party: Seashells + Wedding Bells" at bounding box center [106, 561] width 151 height 14
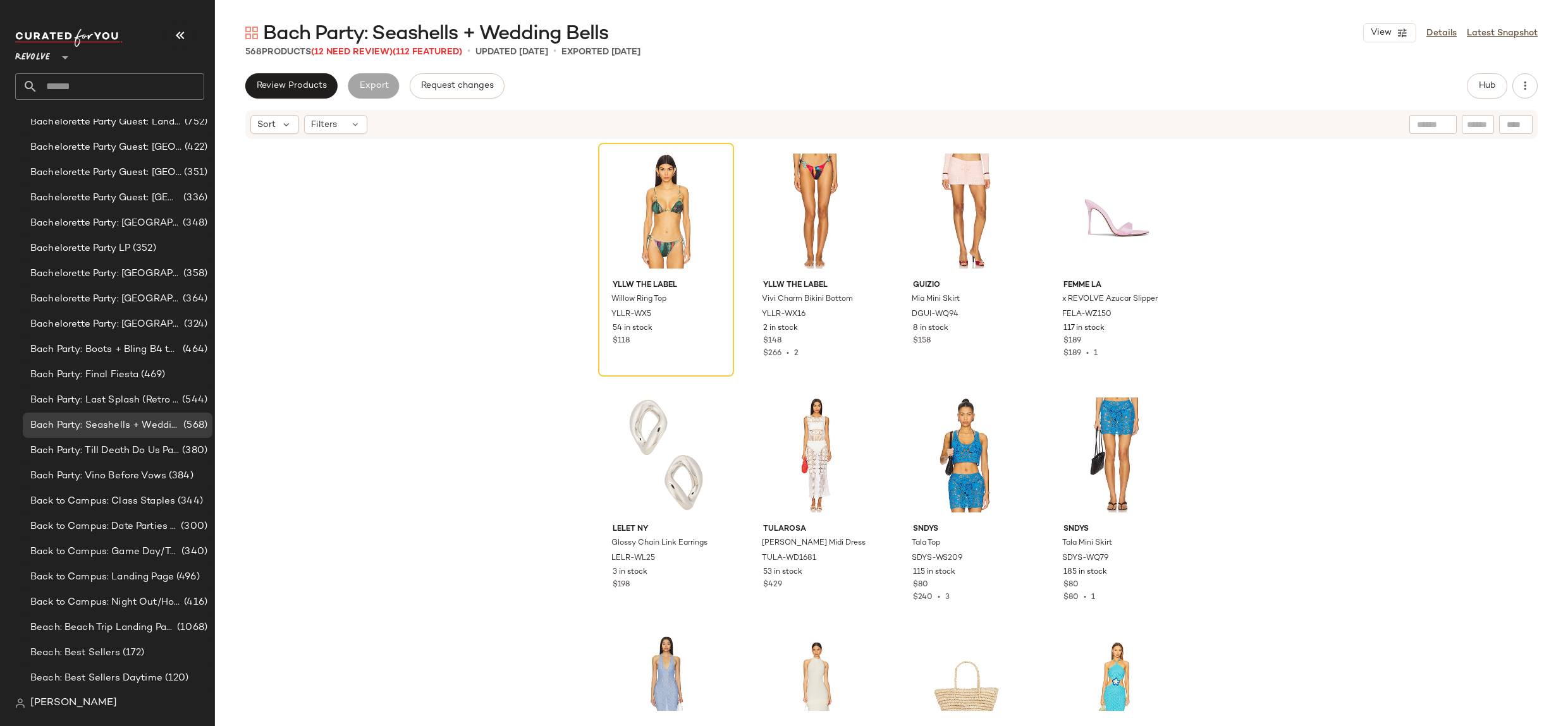
scroll to position [279, 0]
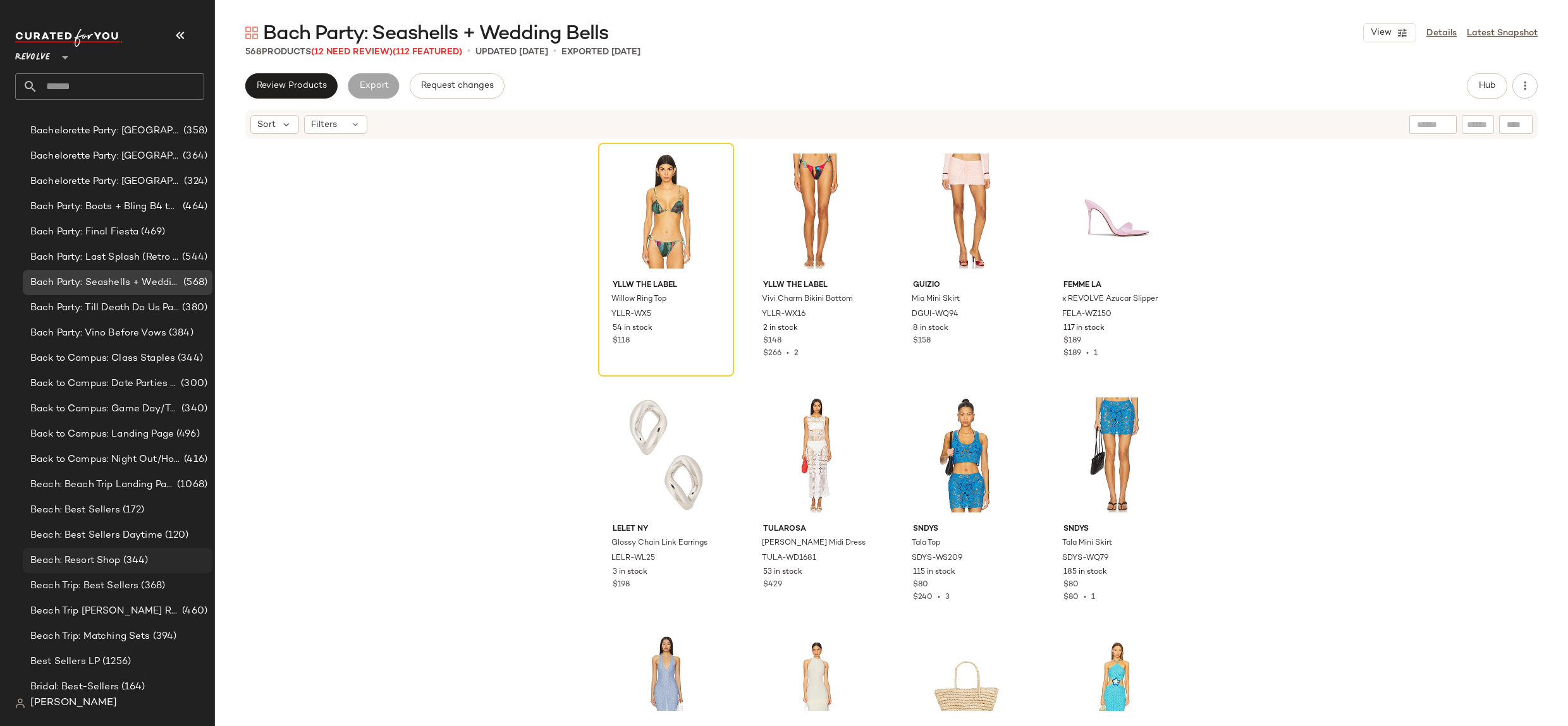
click at [156, 549] on div "Beach: Resort Shop (344)" at bounding box center [117, 561] width 190 height 26
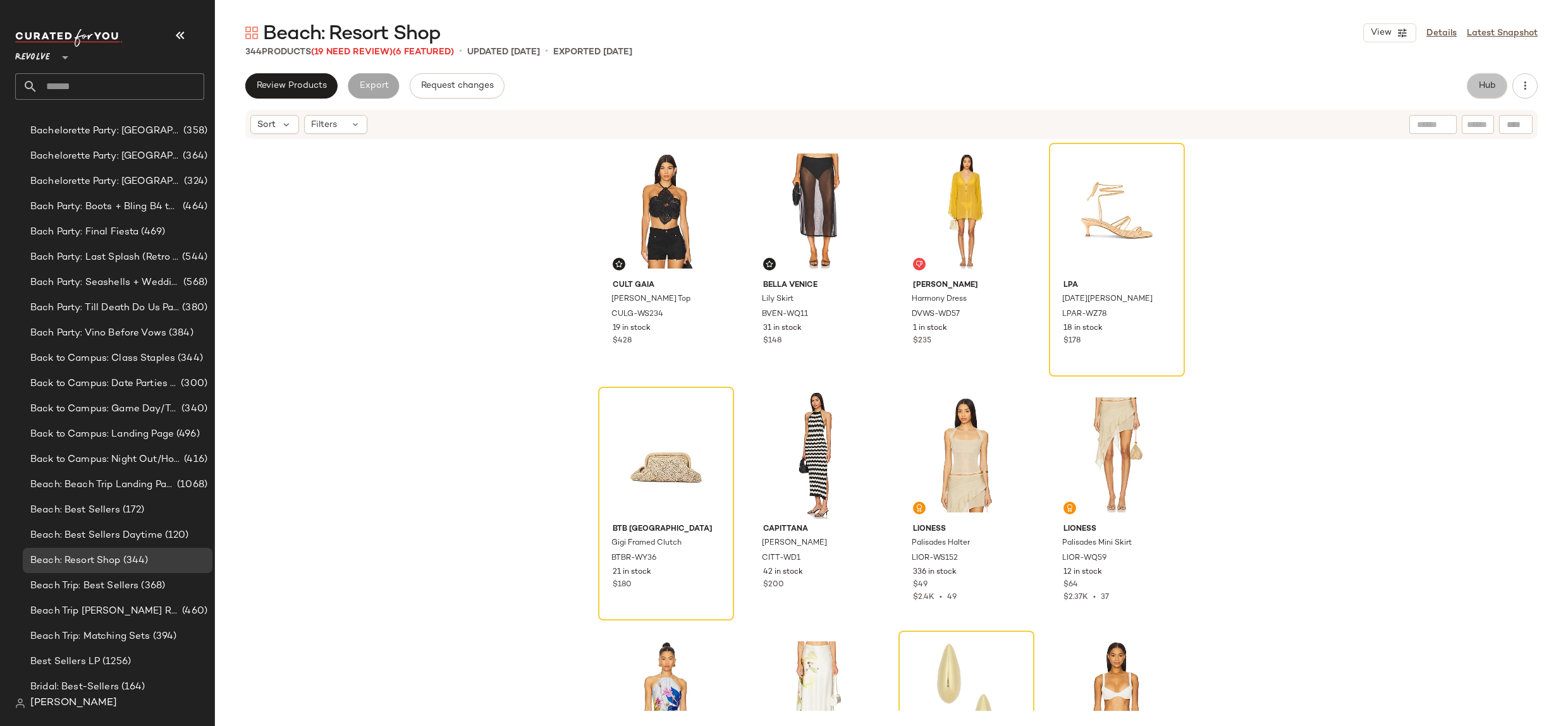
click at [1493, 79] on button "Hub" at bounding box center [1486, 86] width 40 height 26
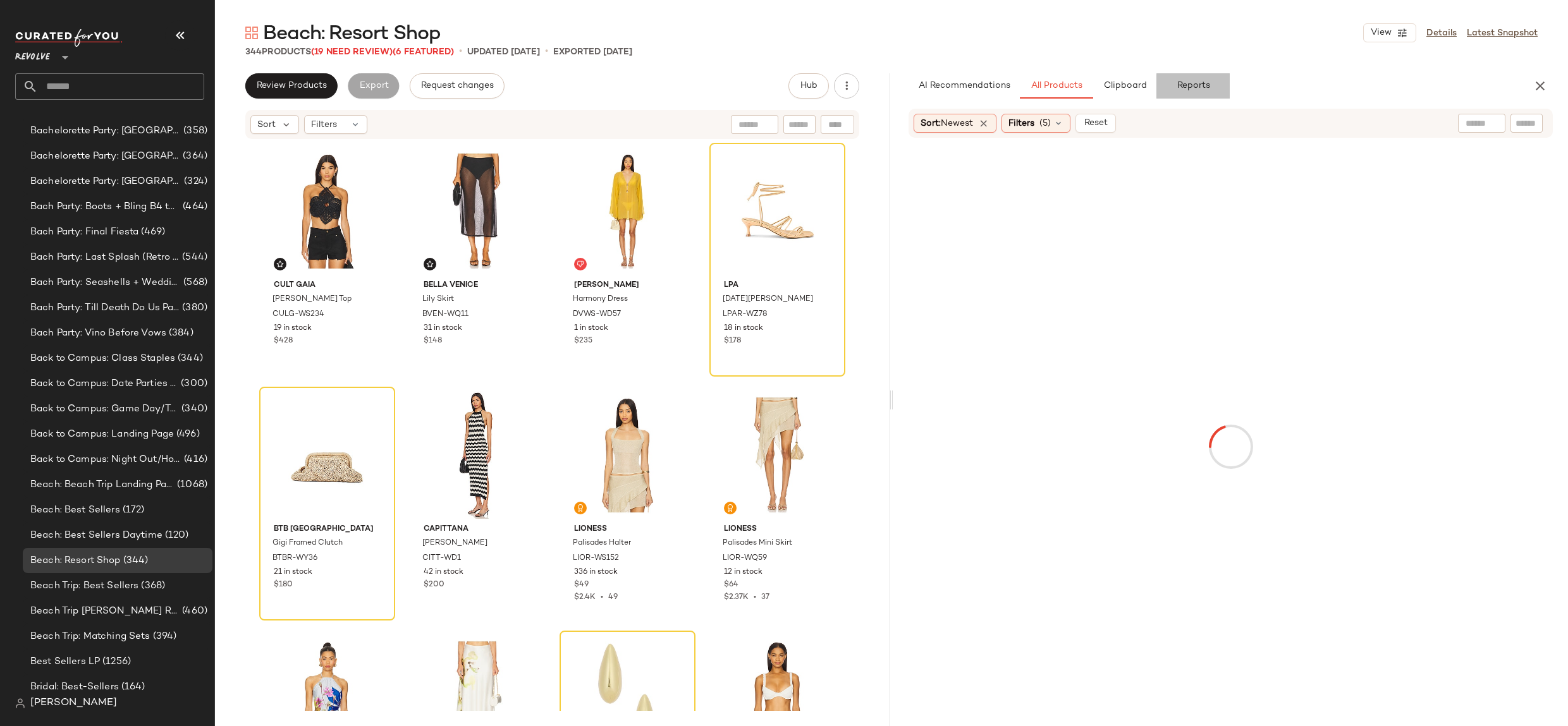
click at [1185, 83] on span "Reports" at bounding box center [1192, 86] width 33 height 10
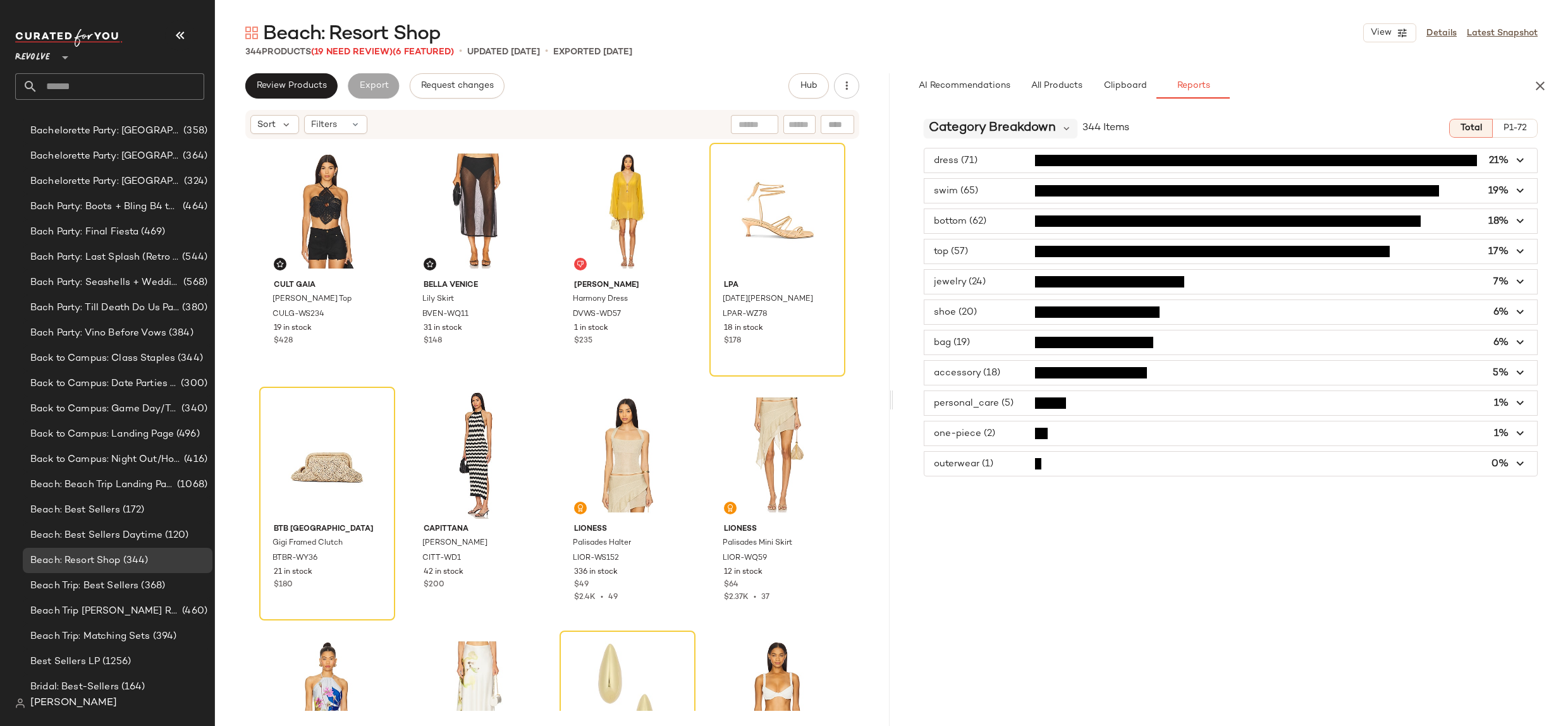
click at [988, 132] on span "Category Breakdown" at bounding box center [992, 128] width 127 height 19
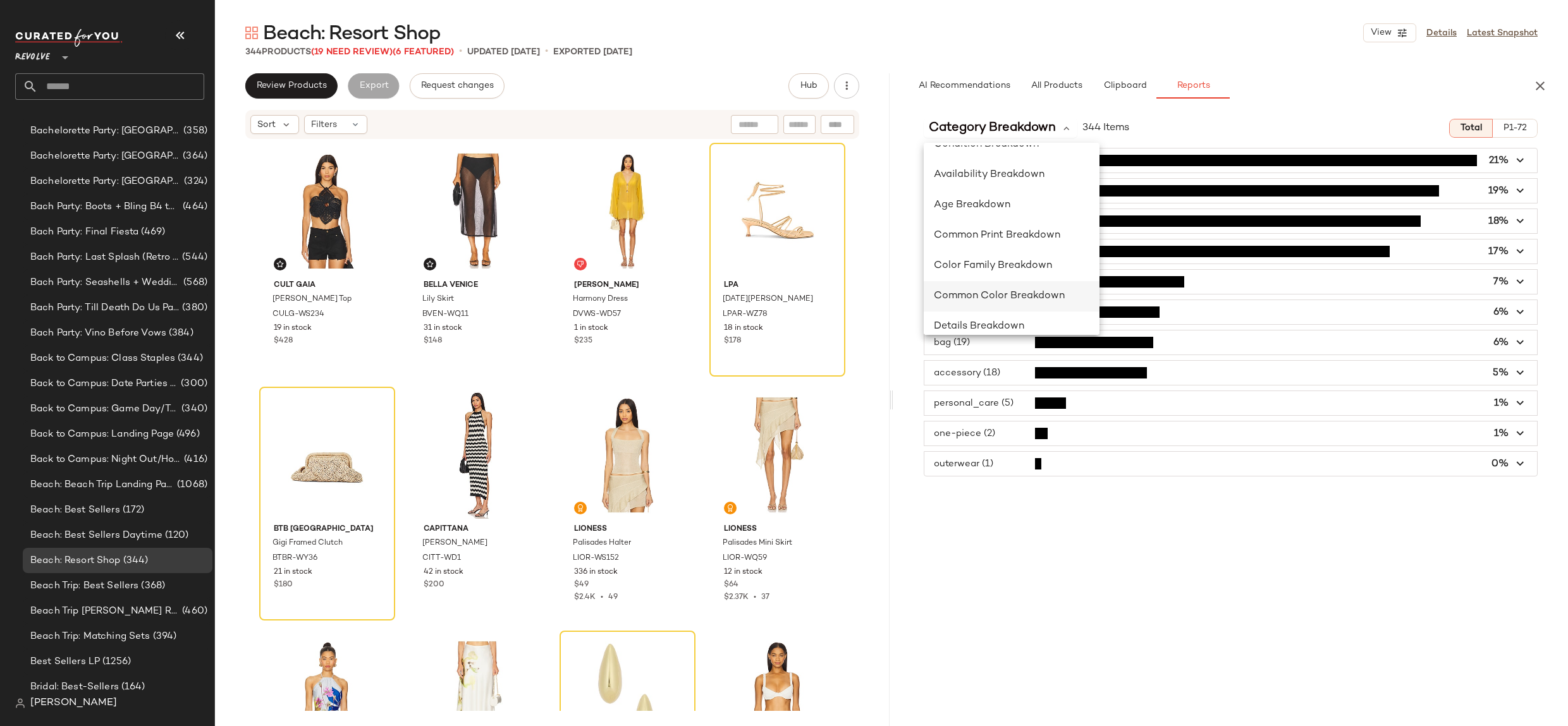
scroll to position [147, 0]
click at [1052, 307] on div "Color Family Breakdown" at bounding box center [1011, 322] width 175 height 31
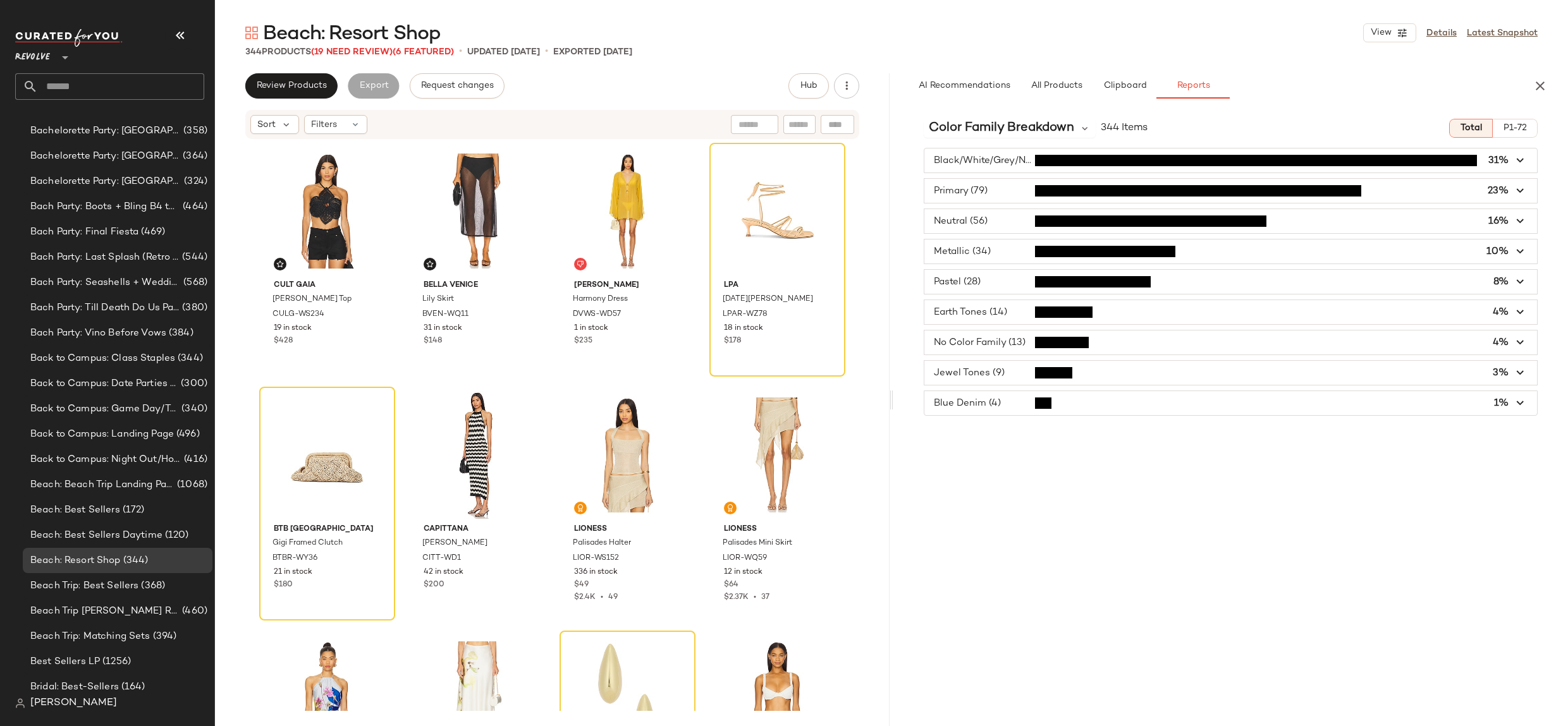
click at [1009, 301] on span "button" at bounding box center [1230, 312] width 613 height 24
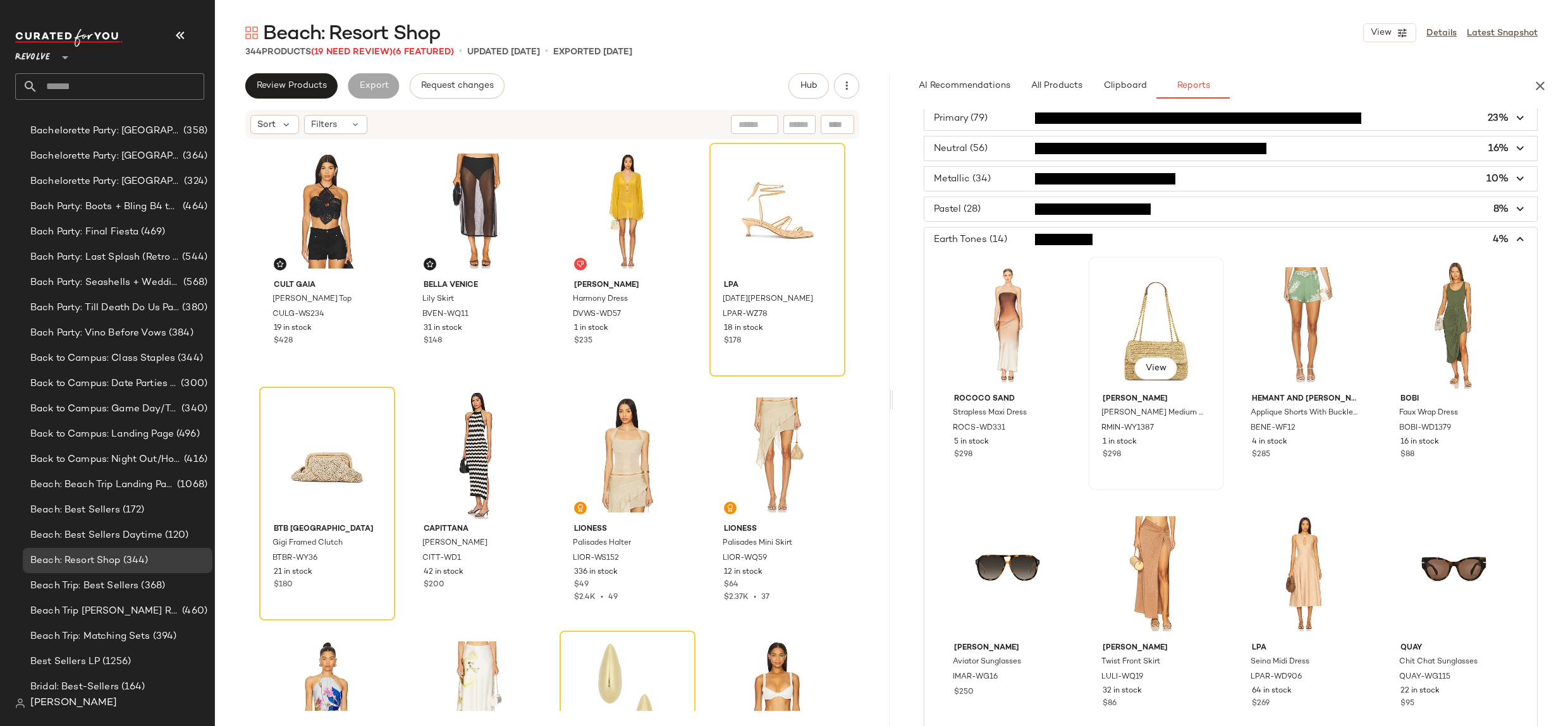
scroll to position [0, 0]
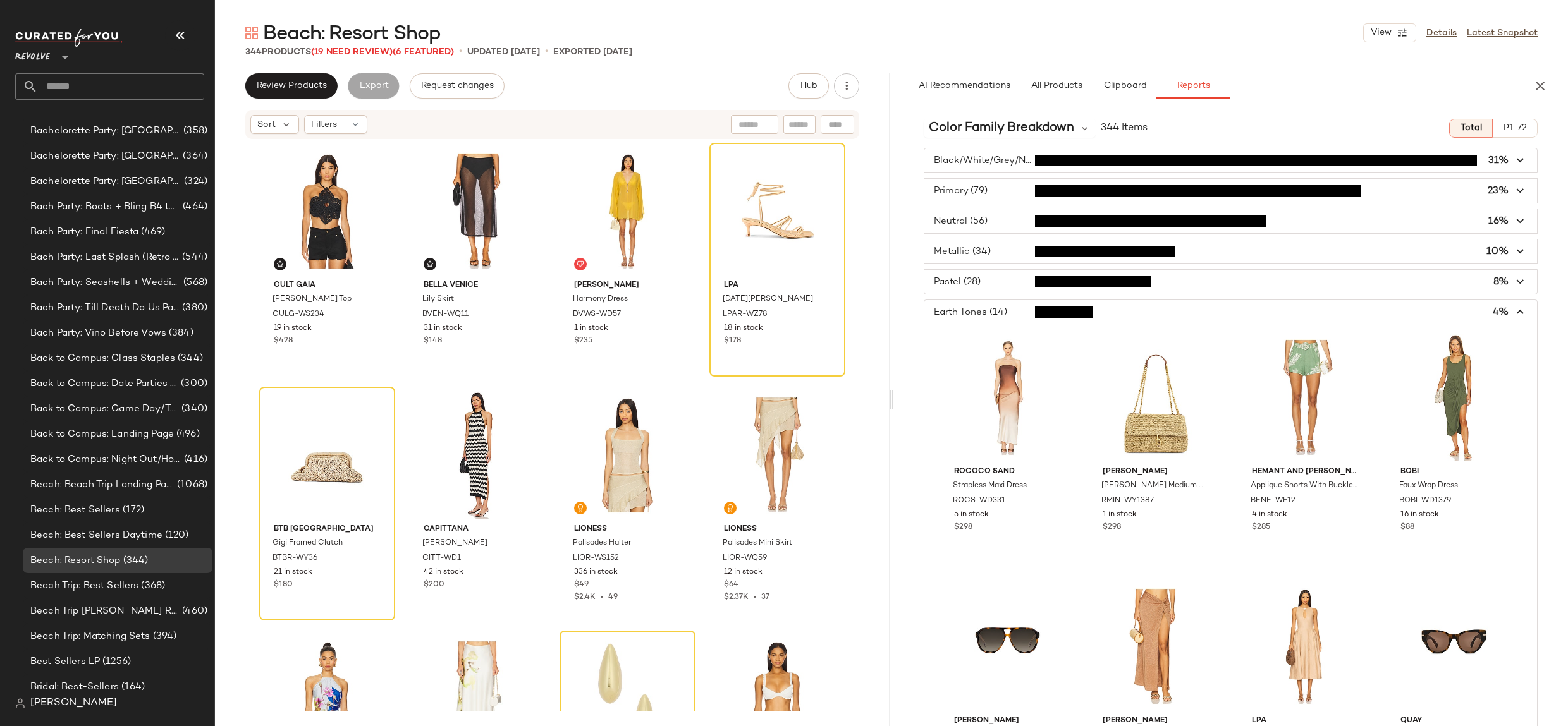
click at [959, 307] on span "button" at bounding box center [1230, 312] width 613 height 24
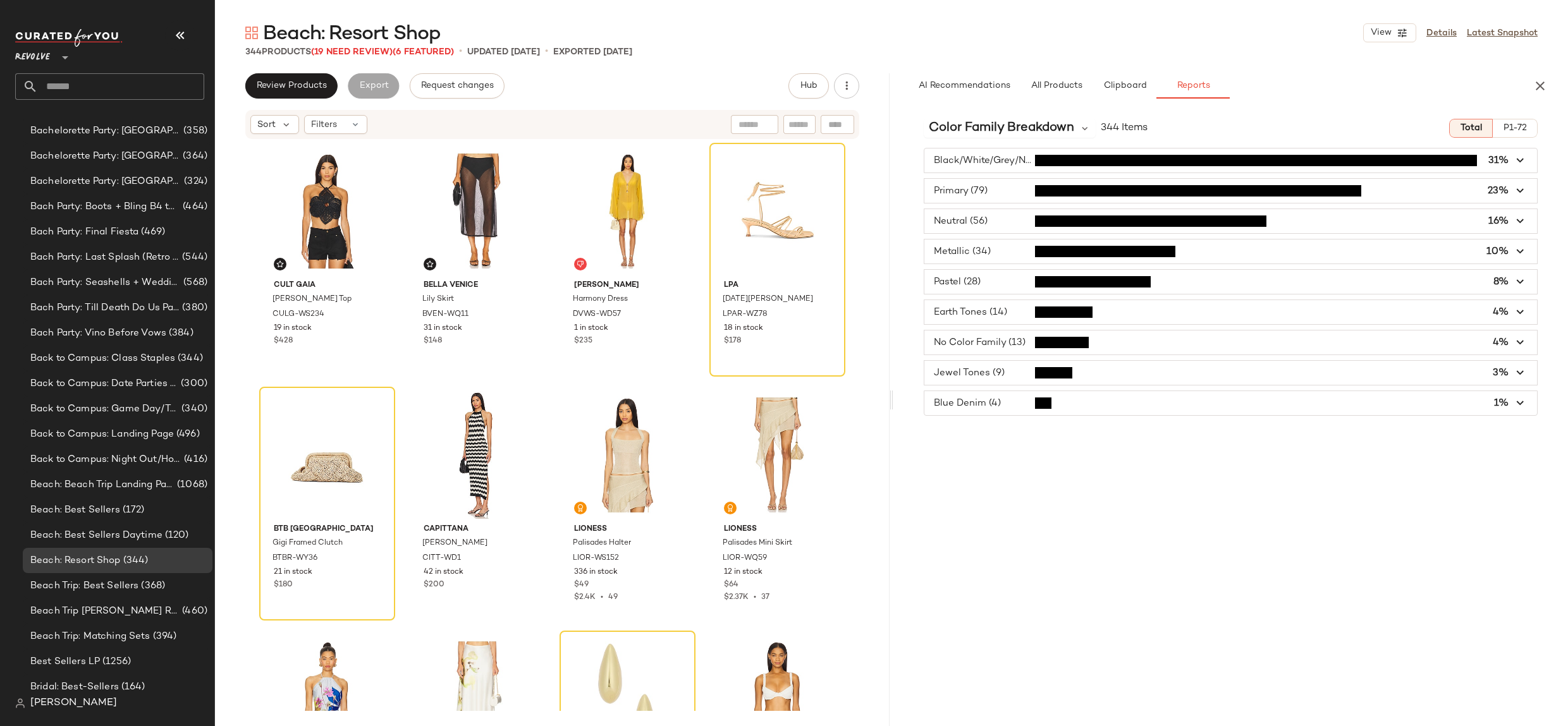
click at [998, 368] on span "button" at bounding box center [1230, 373] width 613 height 24
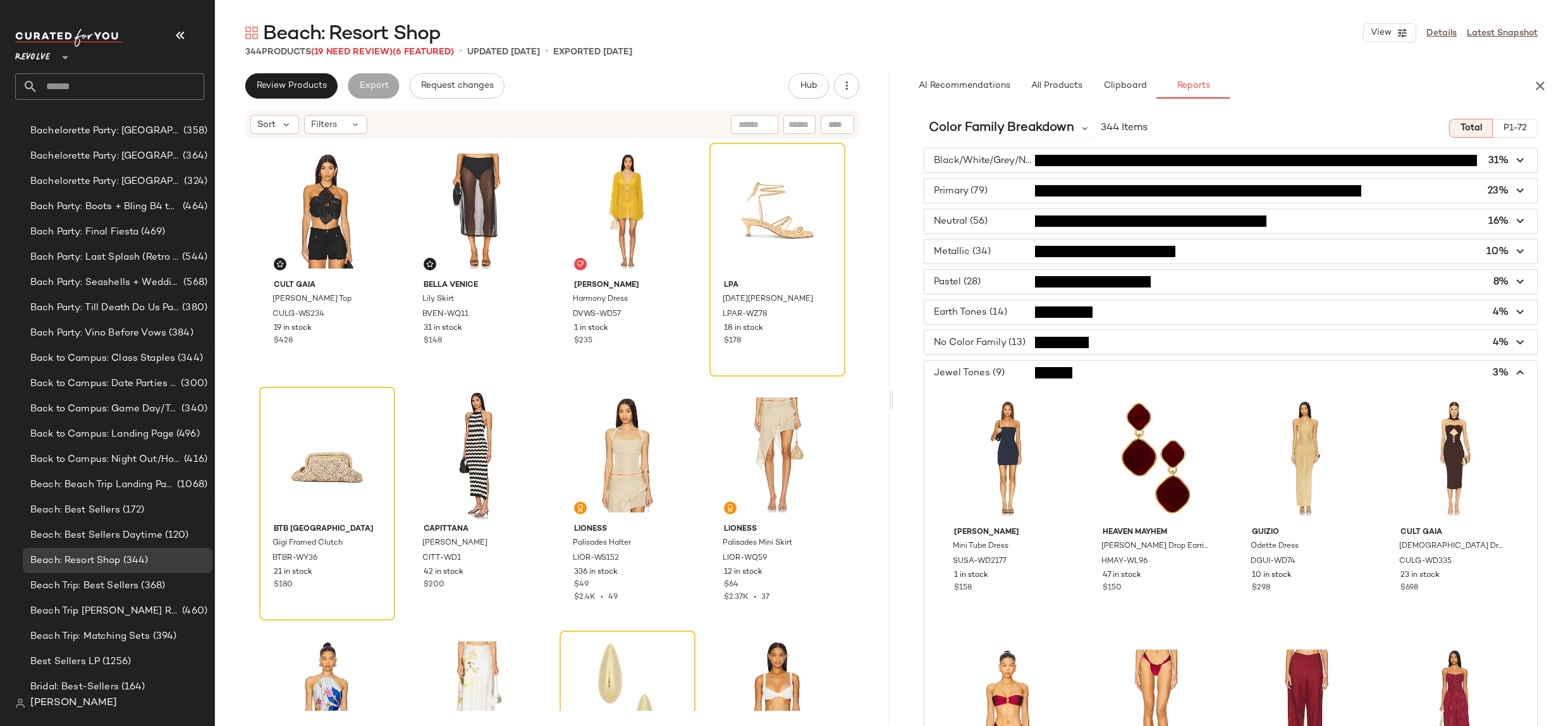
click at [998, 368] on span "button" at bounding box center [1230, 373] width 613 height 24
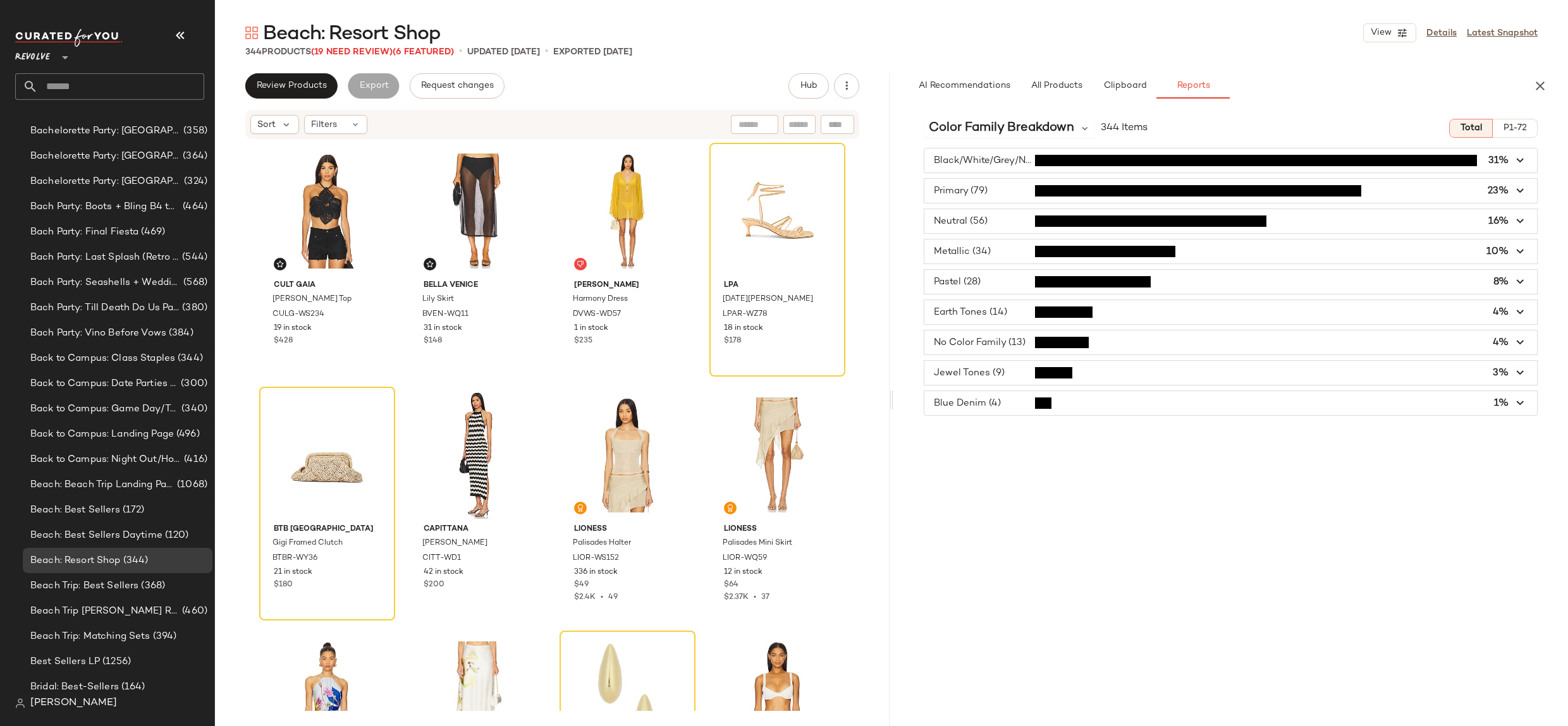
click at [978, 215] on span "button" at bounding box center [1230, 221] width 613 height 24
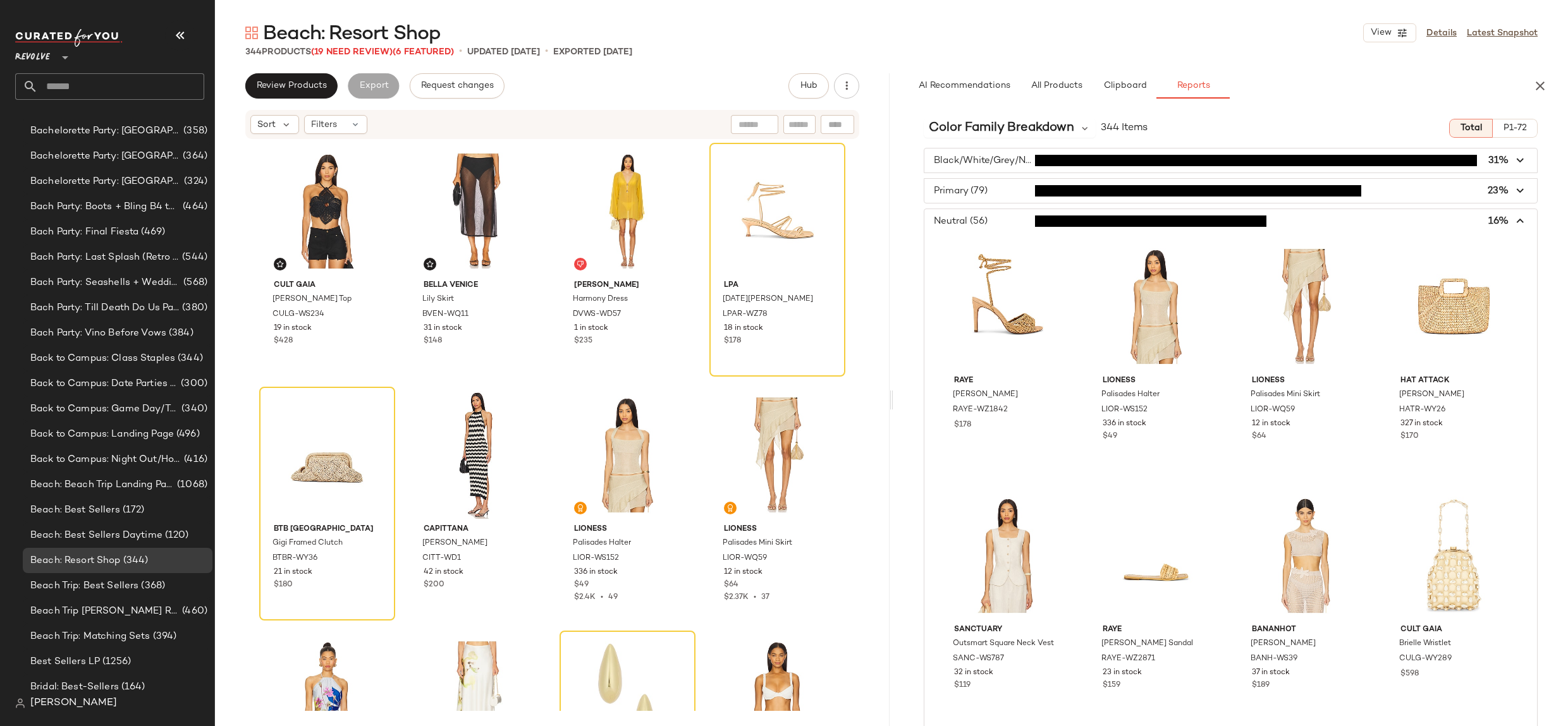
click at [1002, 213] on span "button" at bounding box center [1230, 221] width 613 height 24
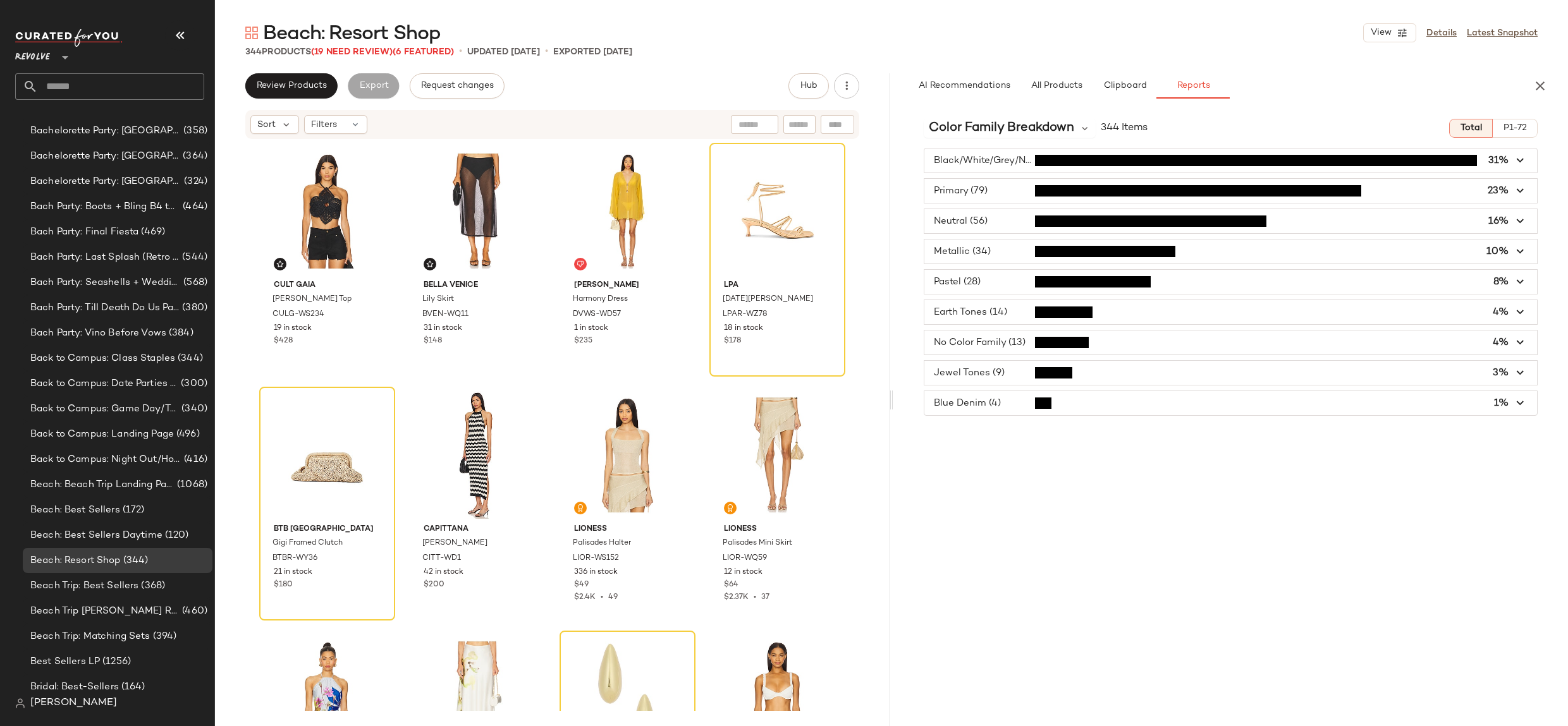
click at [991, 187] on span "button" at bounding box center [1230, 191] width 613 height 24
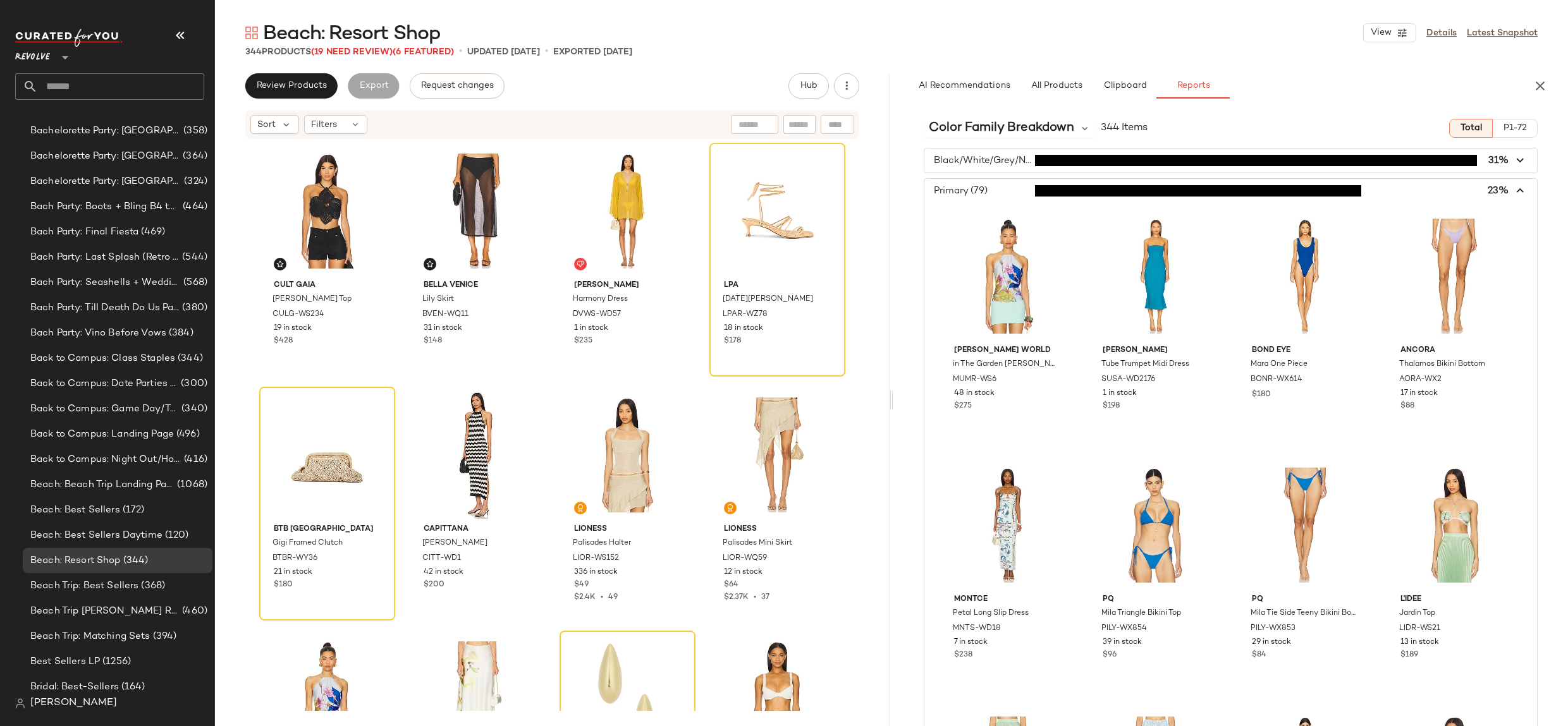
click at [991, 187] on span "button" at bounding box center [1230, 191] width 613 height 24
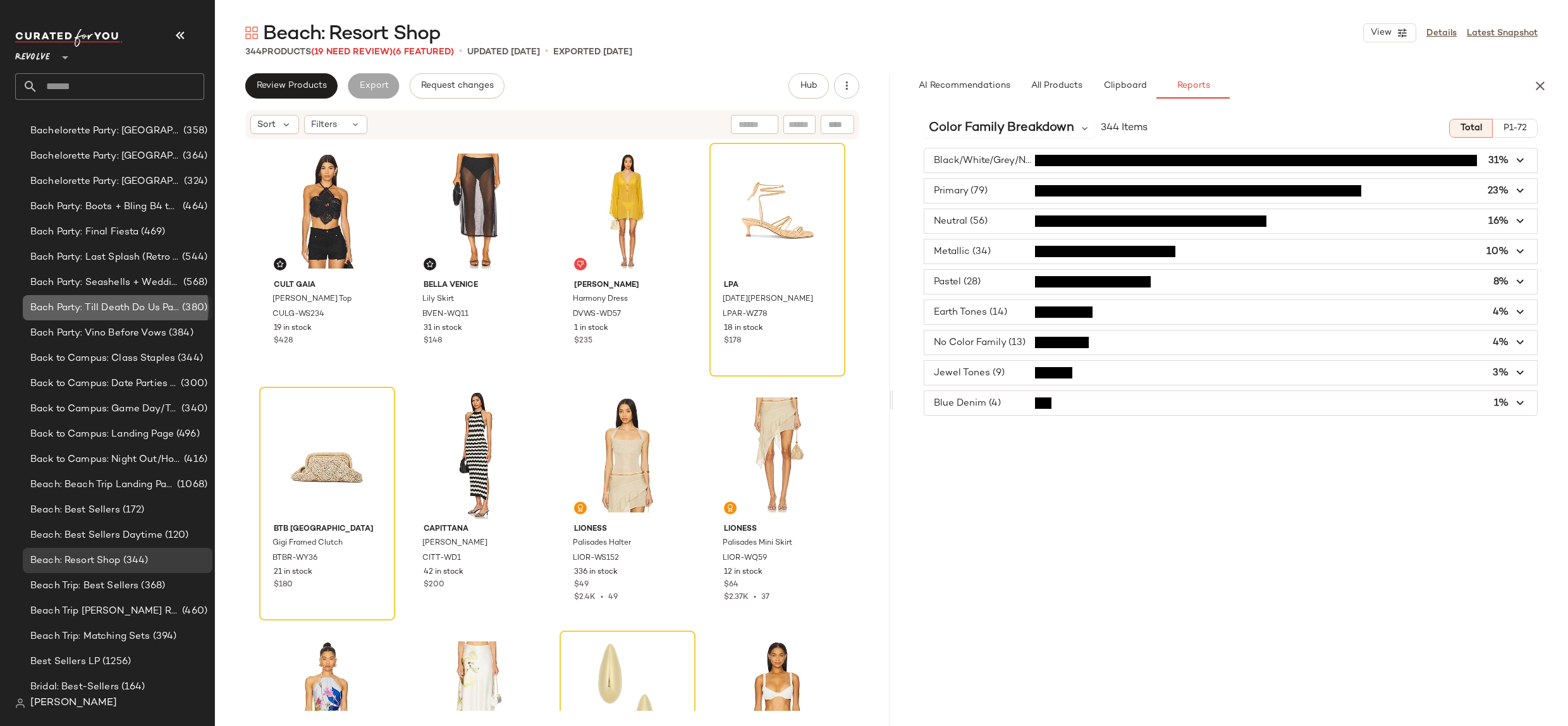
click at [133, 306] on span "Bach Party: Till Death Do Us Party" at bounding box center [105, 308] width 149 height 14
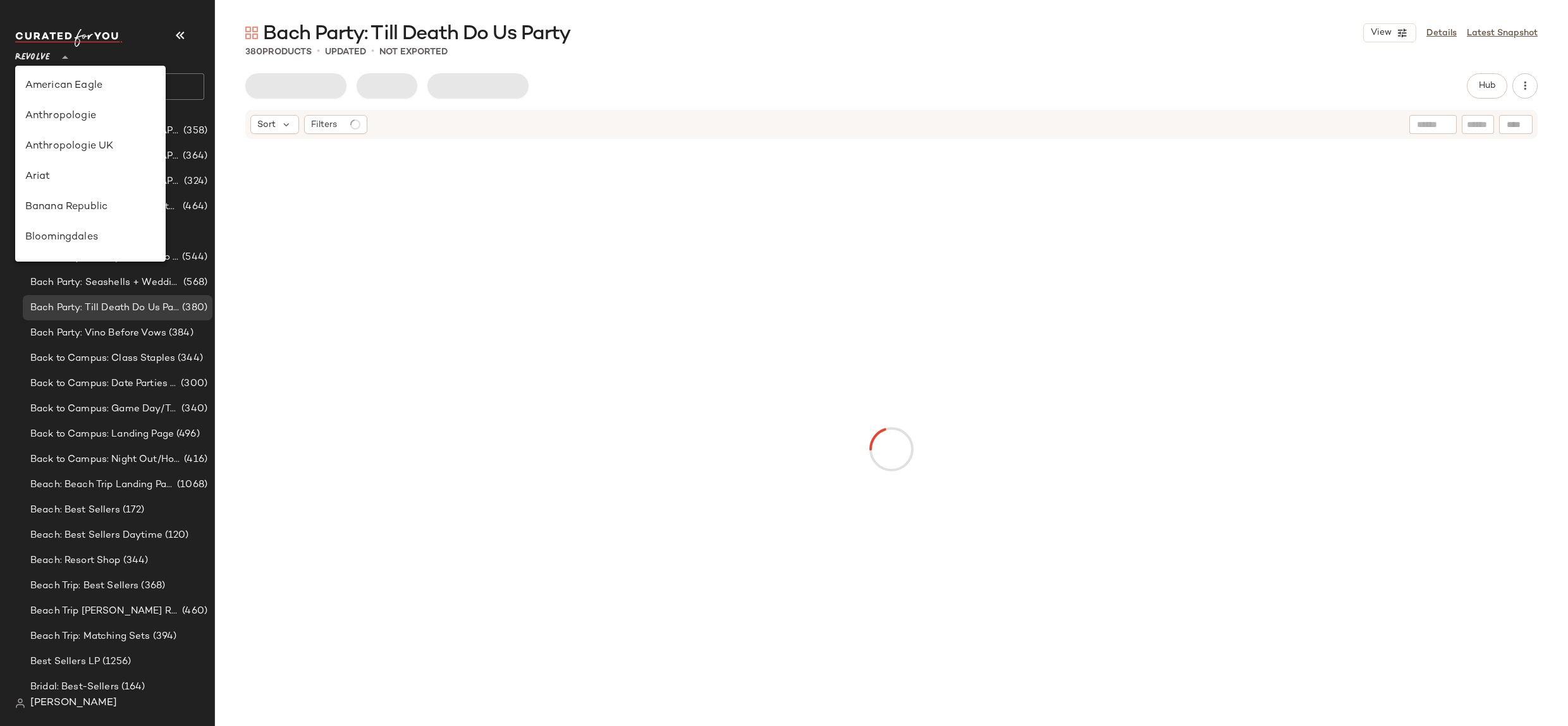
click at [55, 61] on div "Revolve **" at bounding box center [35, 50] width 40 height 32
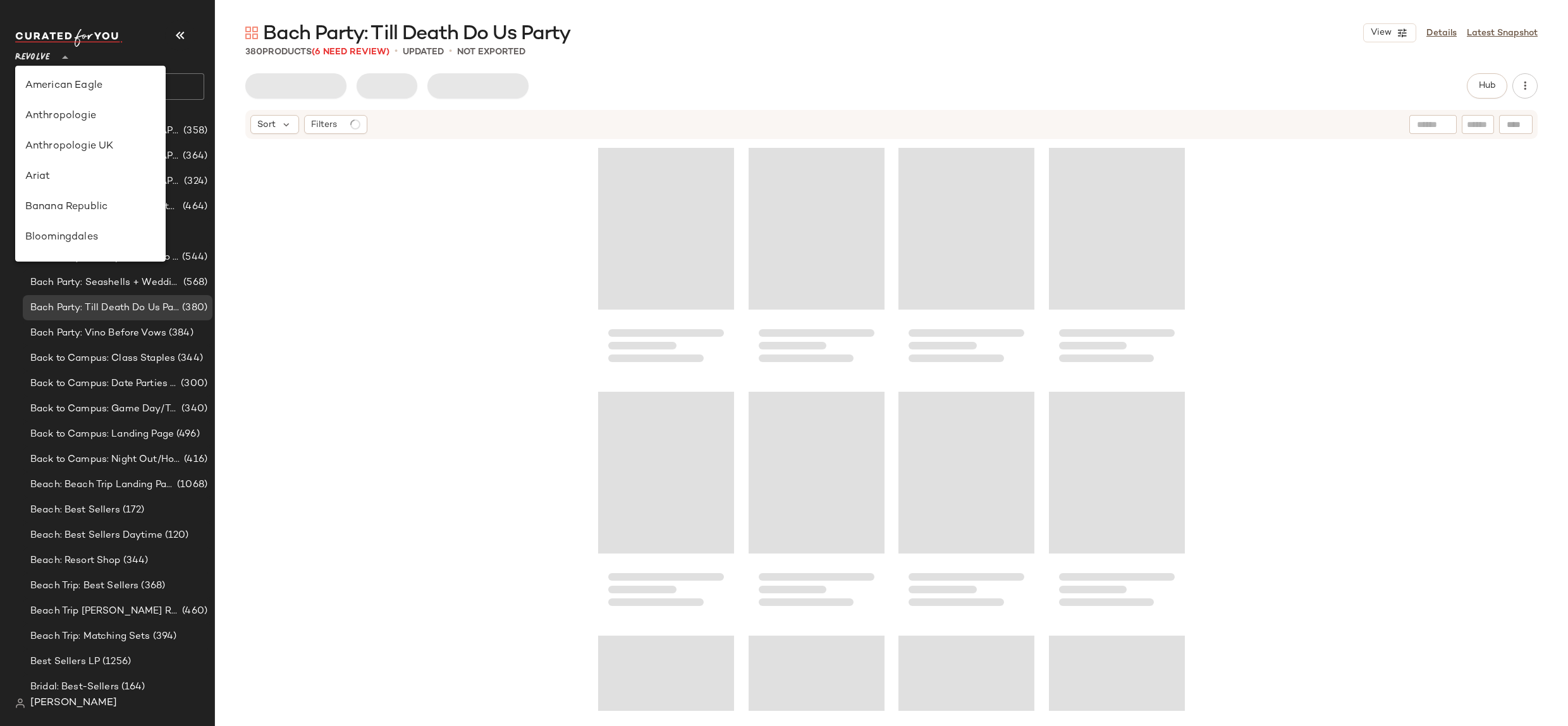
scroll to position [607, 0]
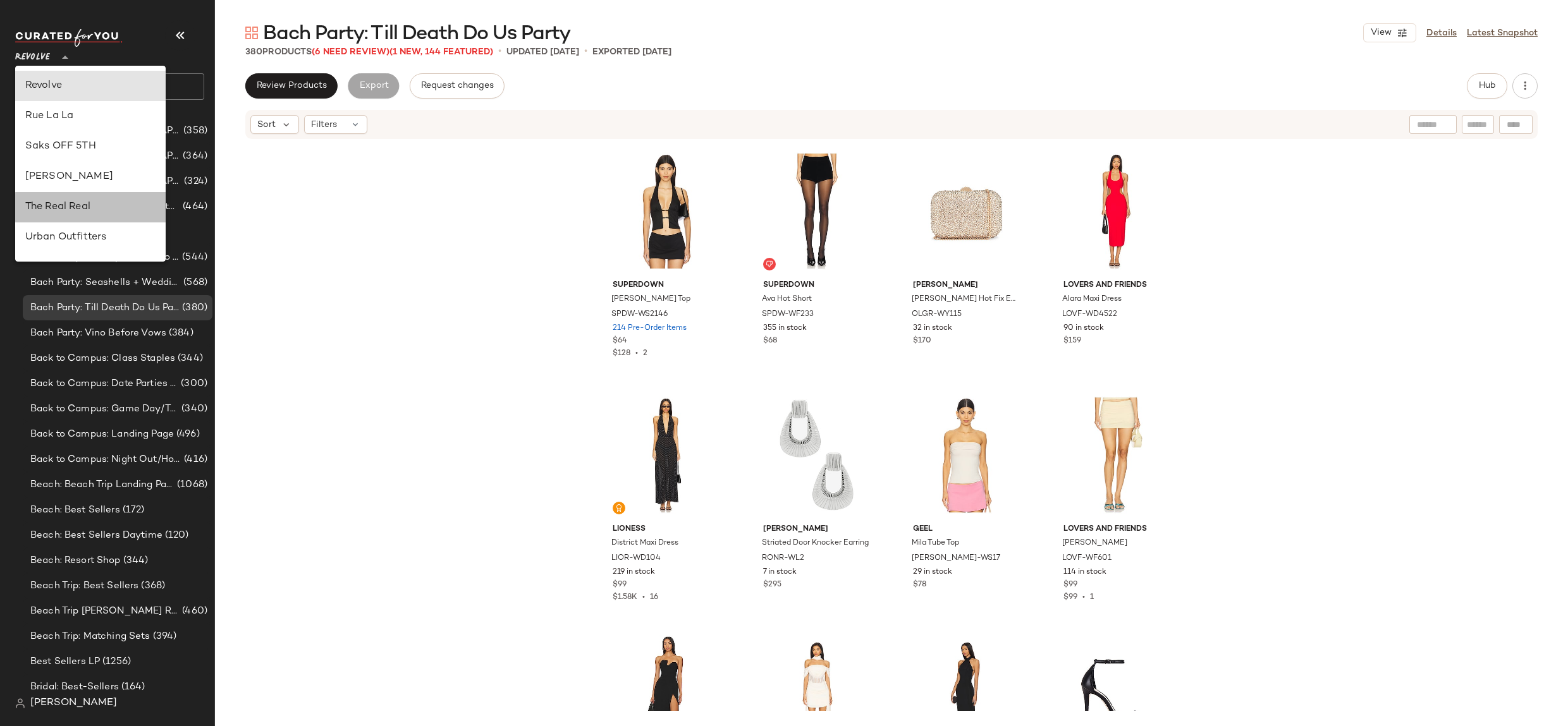
click at [97, 213] on div "The Real Real" at bounding box center [90, 207] width 130 height 15
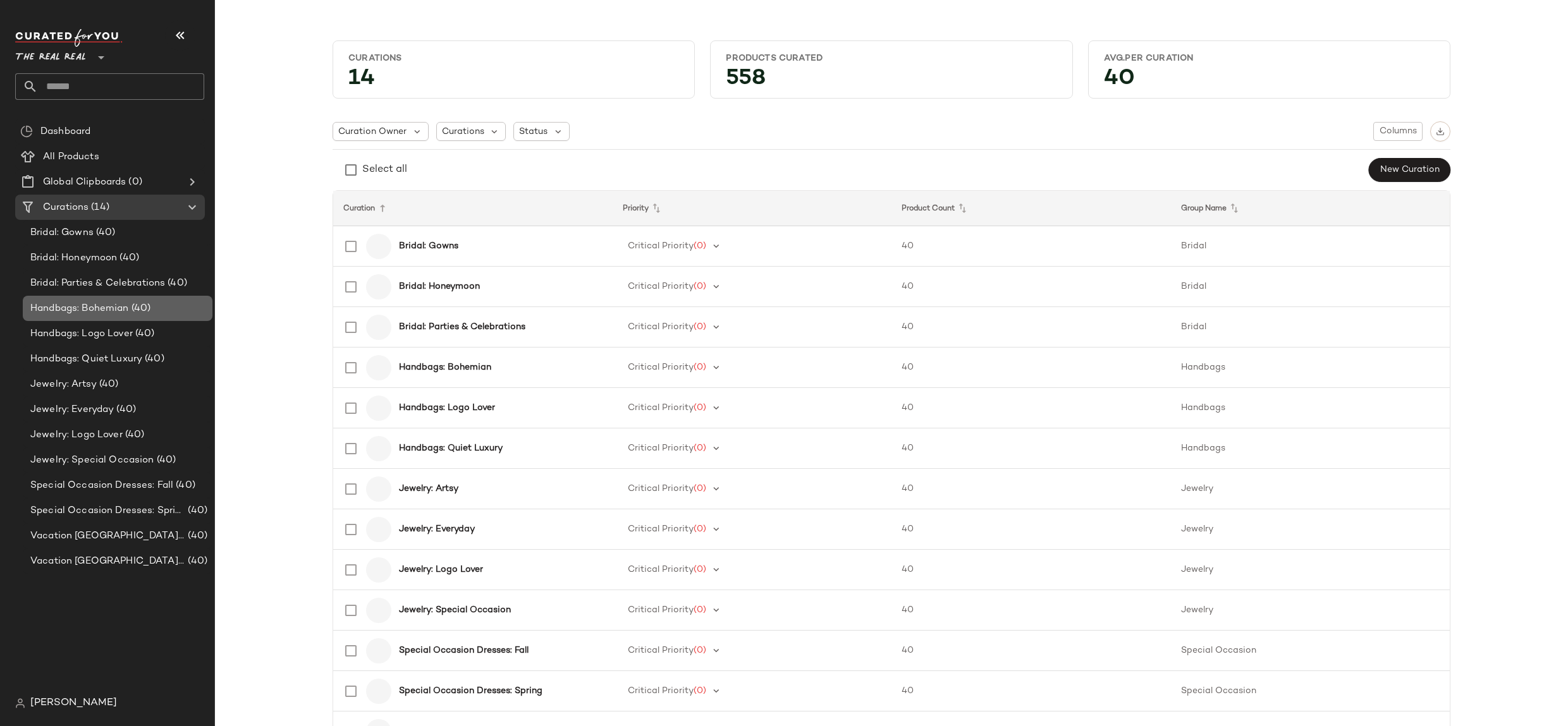
click at [102, 314] on span "Handbags: Bohemian" at bounding box center [80, 309] width 99 height 14
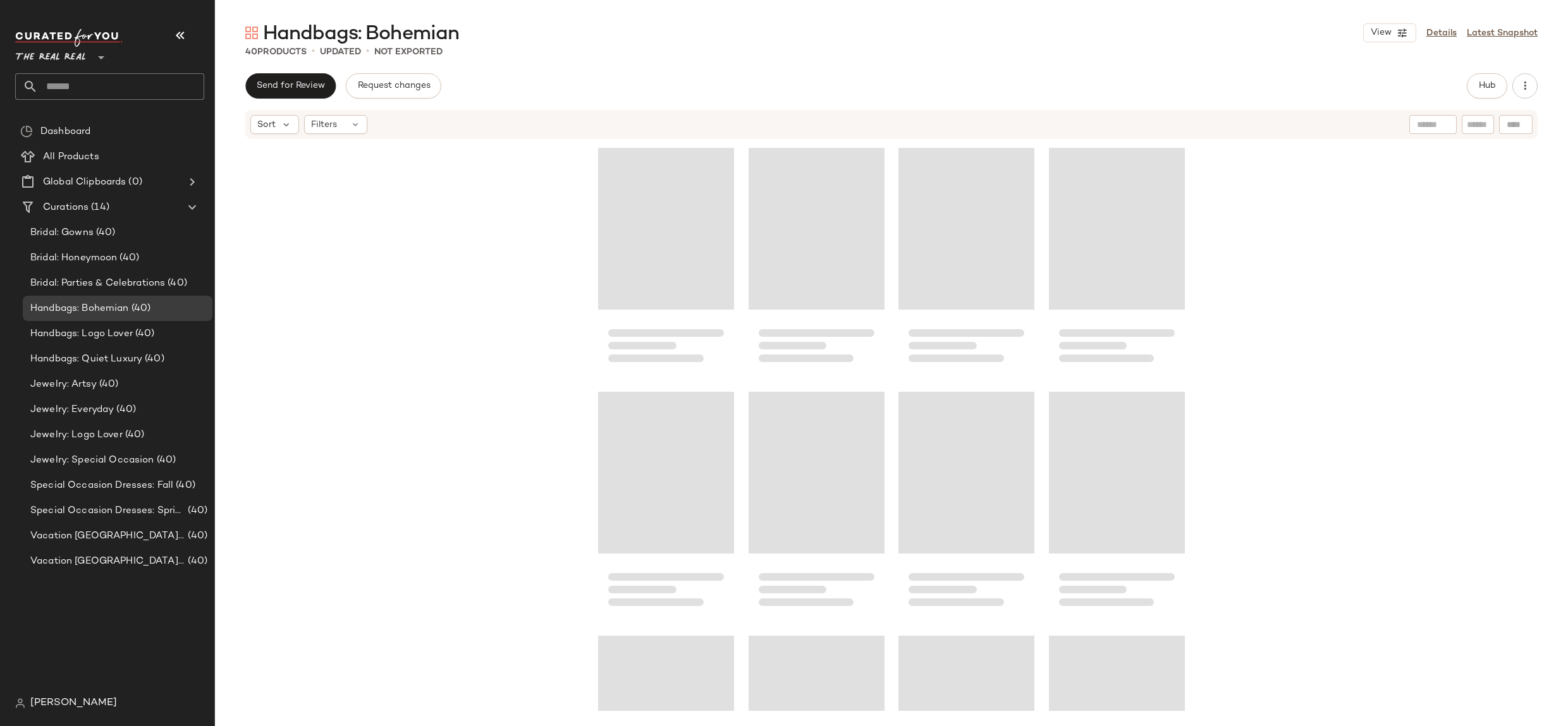
click at [77, 62] on span "The Real Real" at bounding box center [50, 55] width 71 height 23
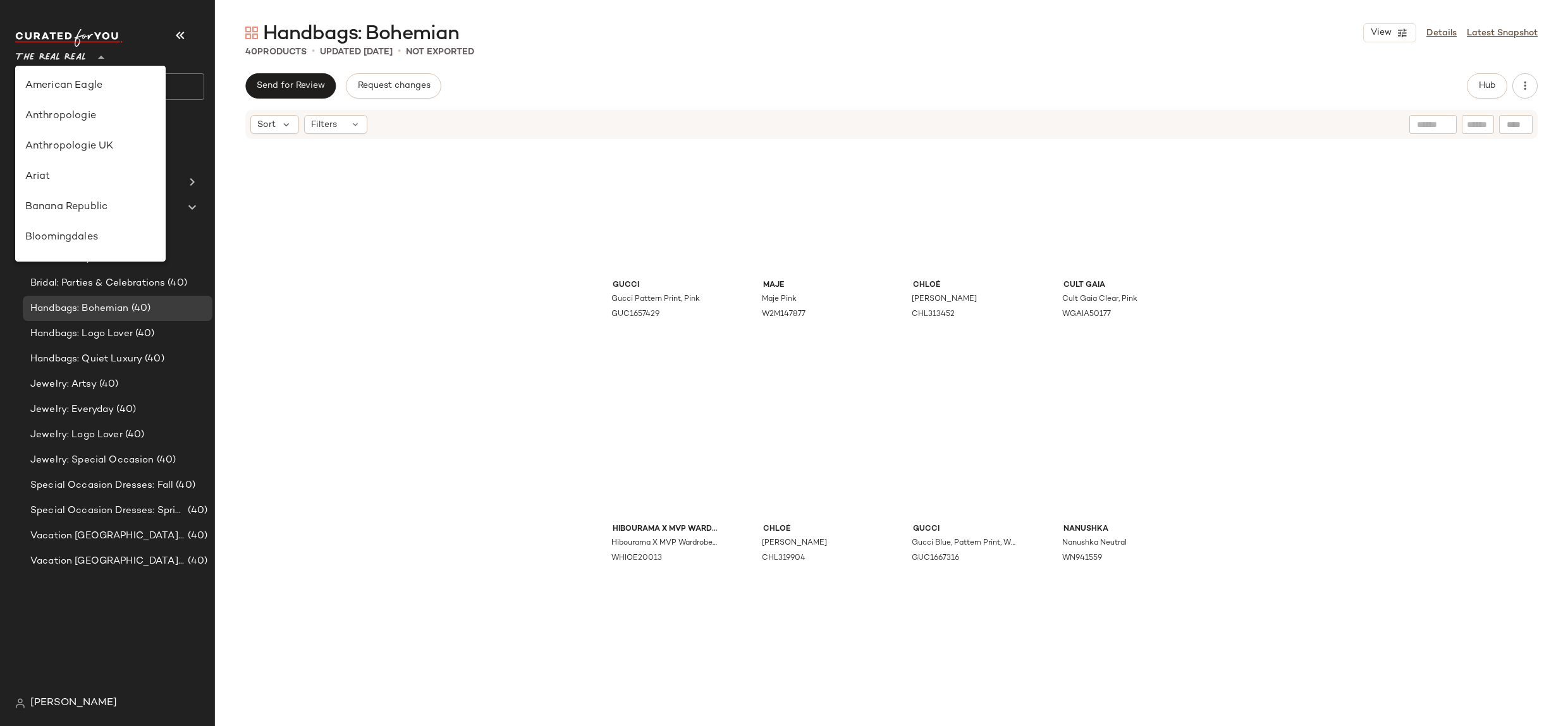
scroll to position [724, 0]
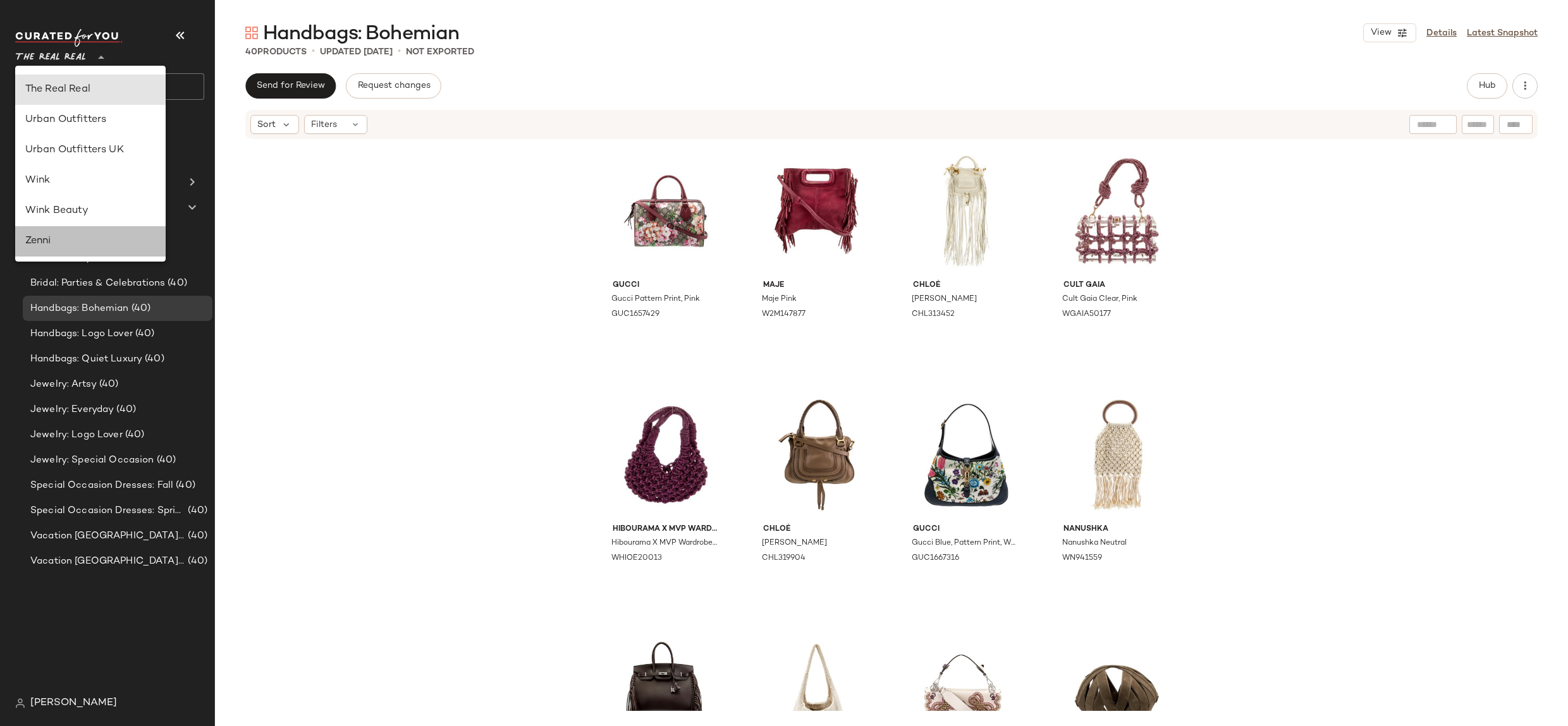
click at [109, 240] on div "Zenni" at bounding box center [90, 241] width 130 height 15
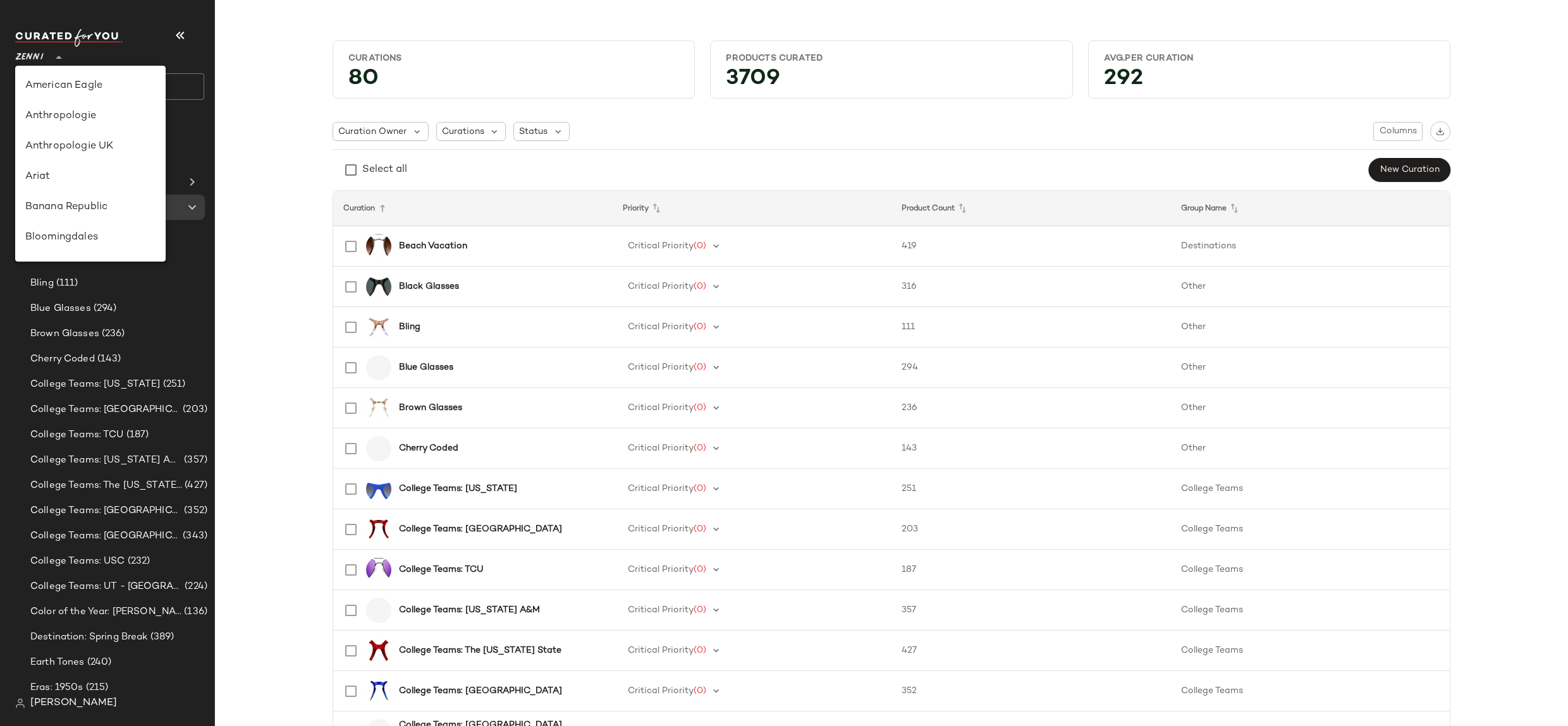
drag, startPoint x: 24, startPoint y: 55, endPoint x: 47, endPoint y: 92, distance: 43.6
click at [26, 55] on span "Zenni" at bounding box center [29, 55] width 28 height 23
click at [86, 138] on div "Saks OFF 5TH" at bounding box center [90, 129] width 151 height 31
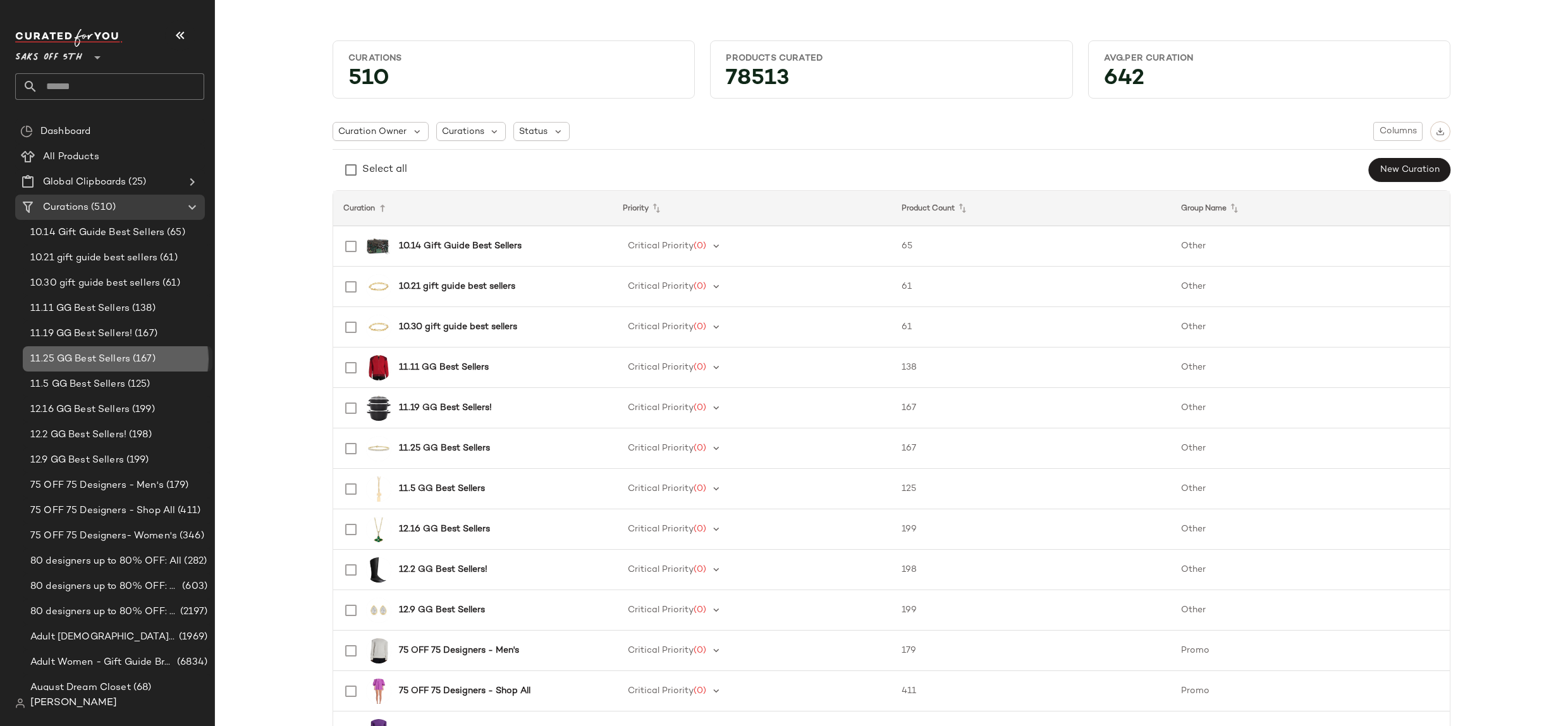
click at [131, 358] on span "(167)" at bounding box center [143, 359] width 26 height 14
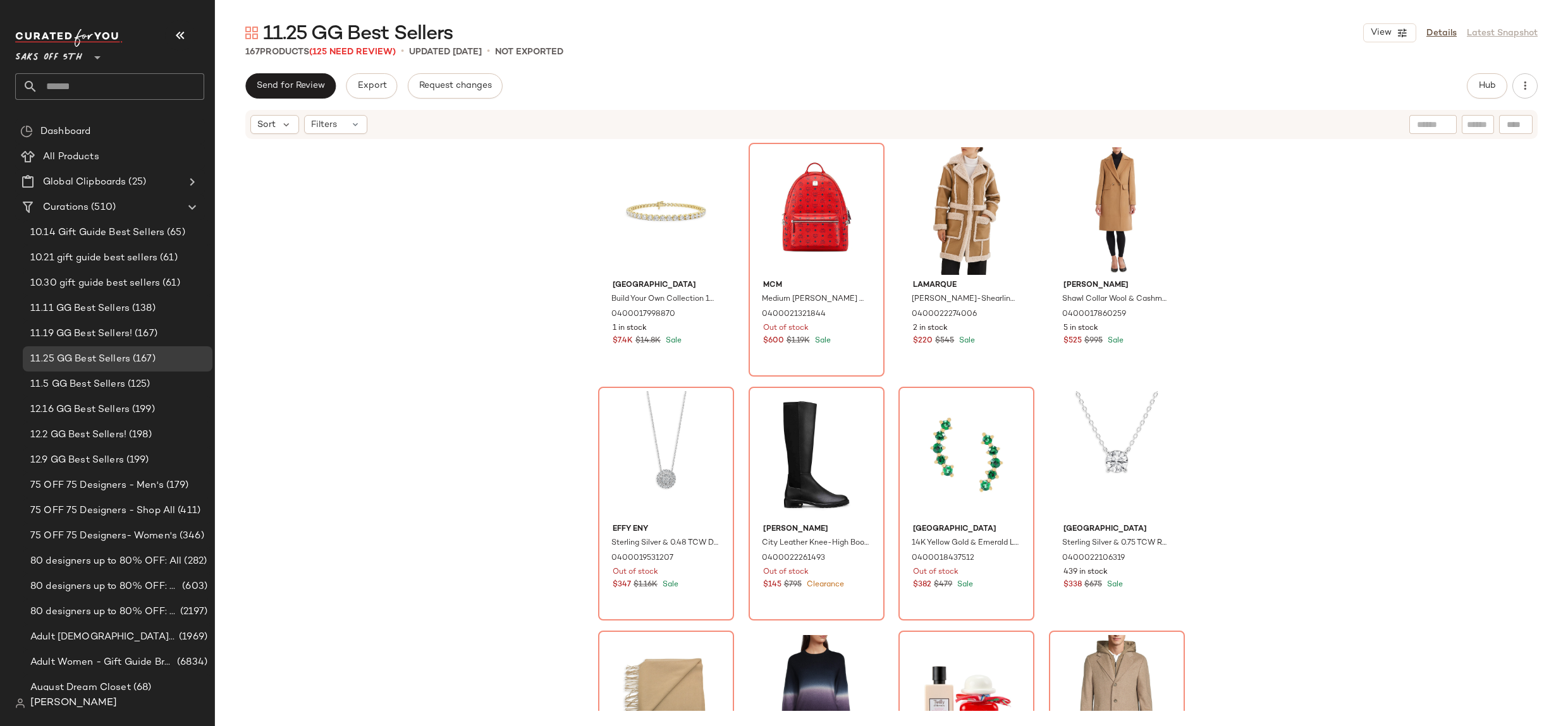
click at [60, 62] on span "Saks OFF 5TH" at bounding box center [48, 55] width 67 height 23
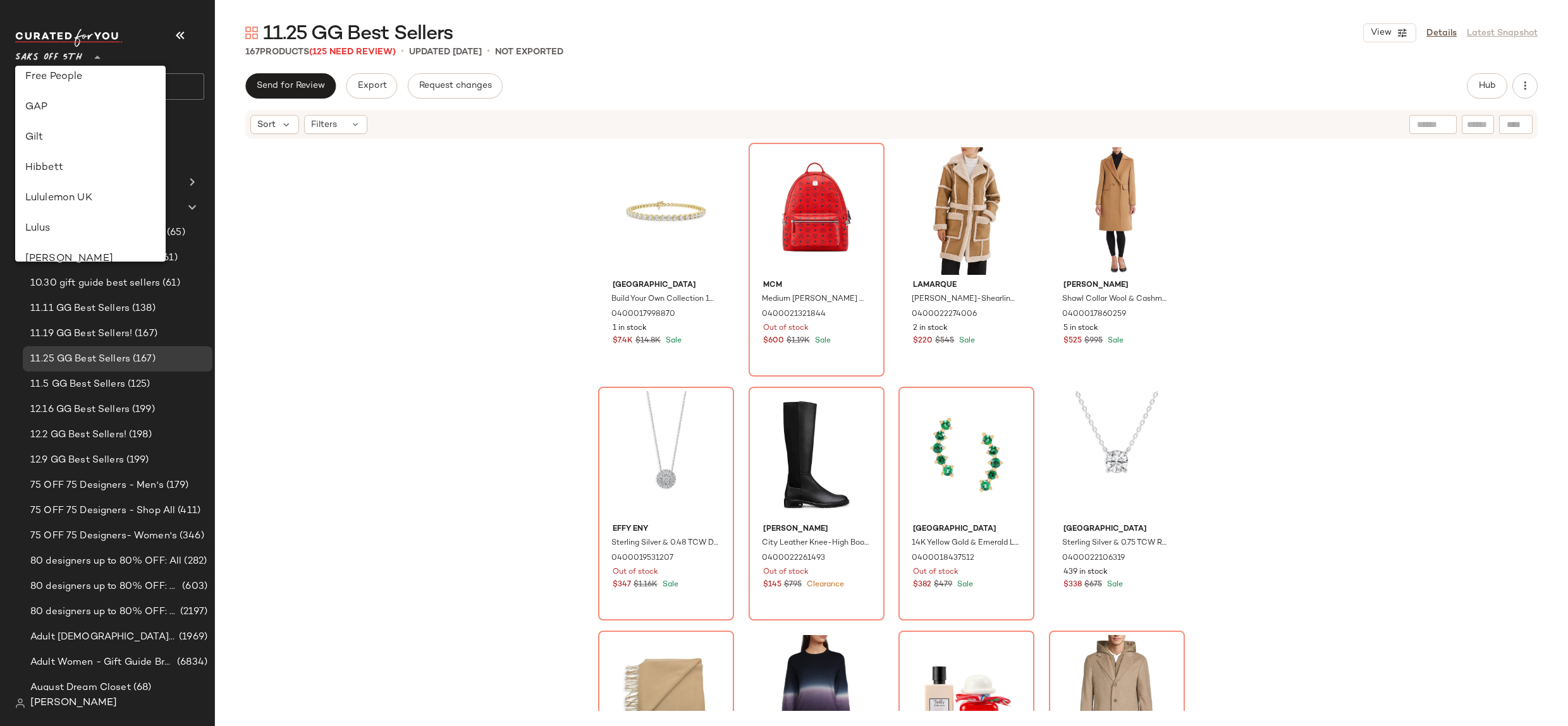
scroll to position [250, 0]
click at [75, 97] on div "GAP" at bounding box center [90, 109] width 151 height 31
type input "**"
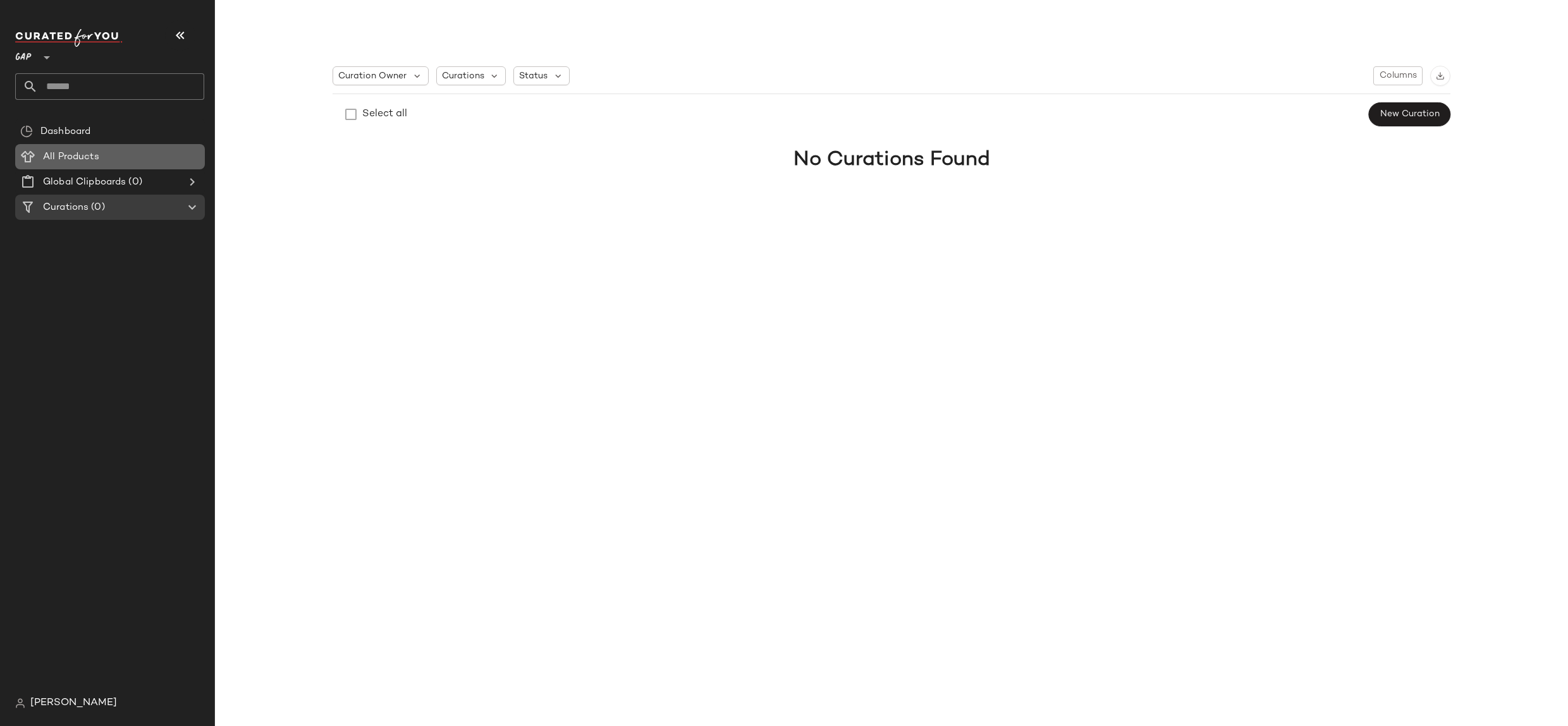
click at [147, 145] on Products "All Products" at bounding box center [109, 157] width 190 height 26
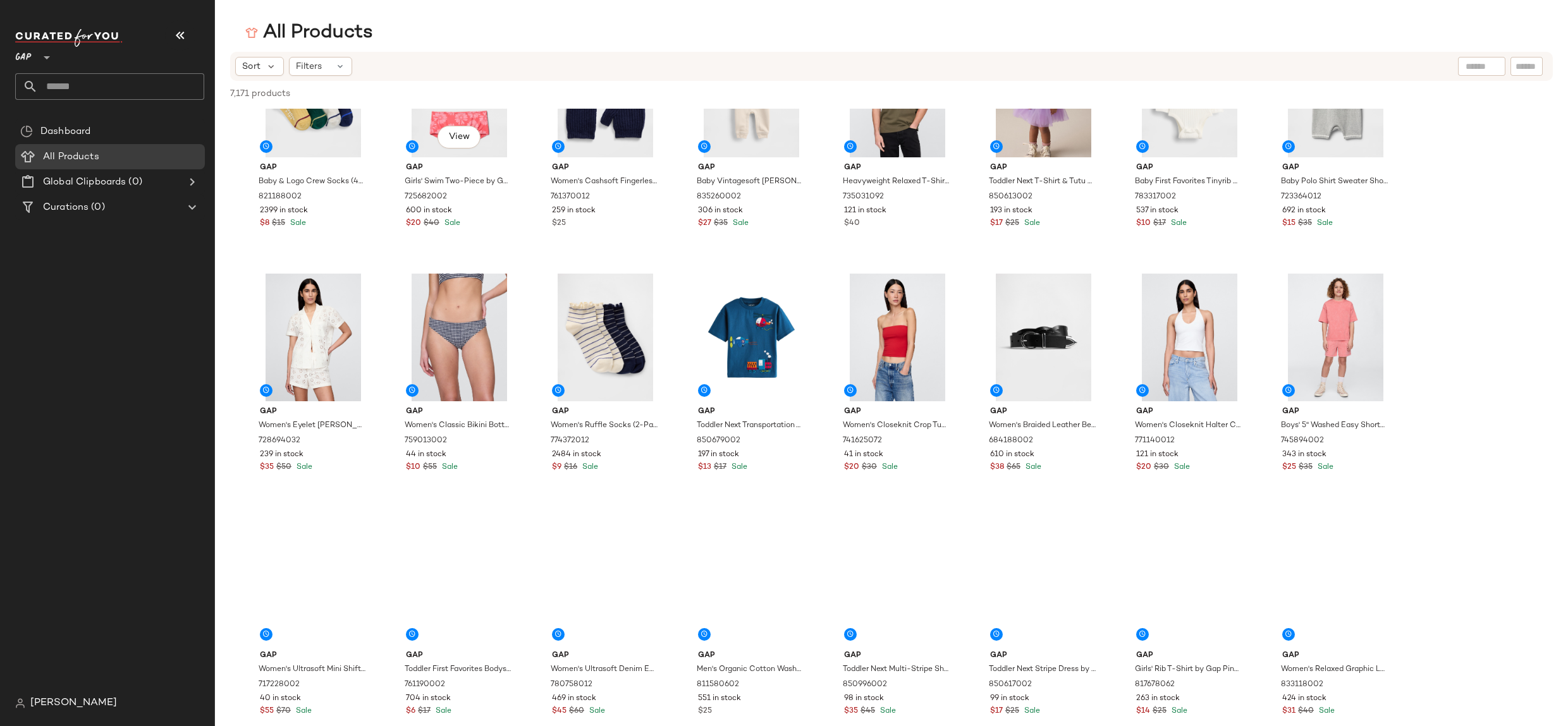
scroll to position [2164, 0]
